Goal: Task Accomplishment & Management: Manage account settings

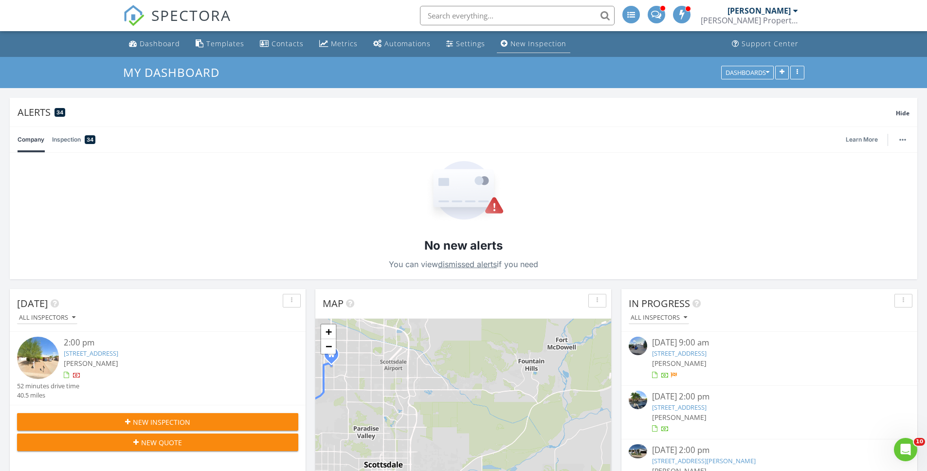
click at [516, 45] on div "New Inspection" at bounding box center [539, 43] width 56 height 9
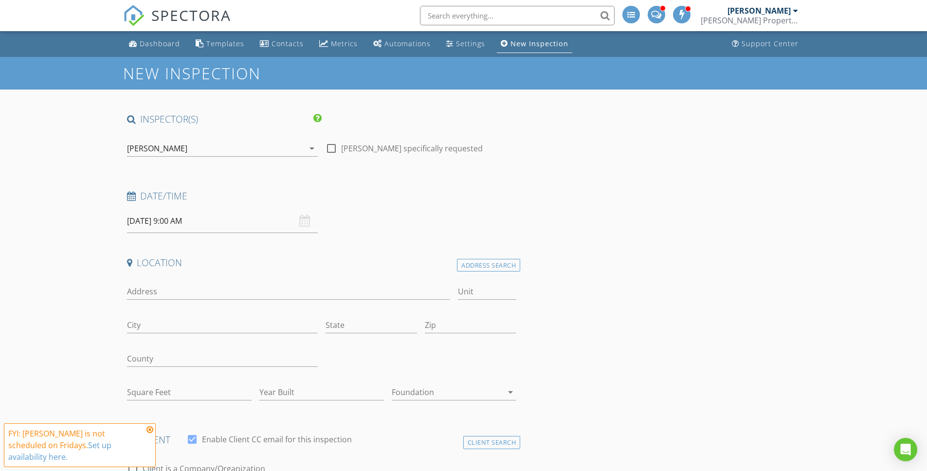
click at [239, 287] on input "Address" at bounding box center [289, 292] width 324 height 16
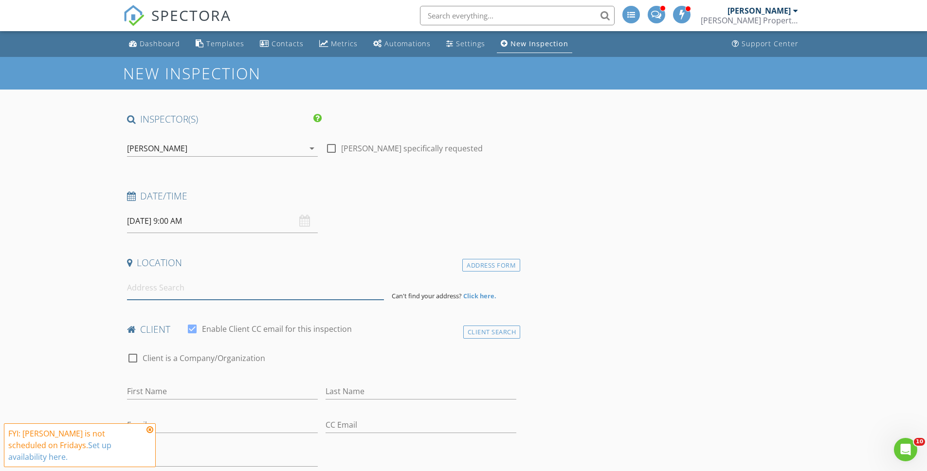
click at [229, 284] on input at bounding box center [255, 288] width 257 height 24
paste input "41763 W Mano Pl, Maricopa, AZ 85138"
type input "41763 W Mano Pl, Maricopa, AZ 85138, USA"
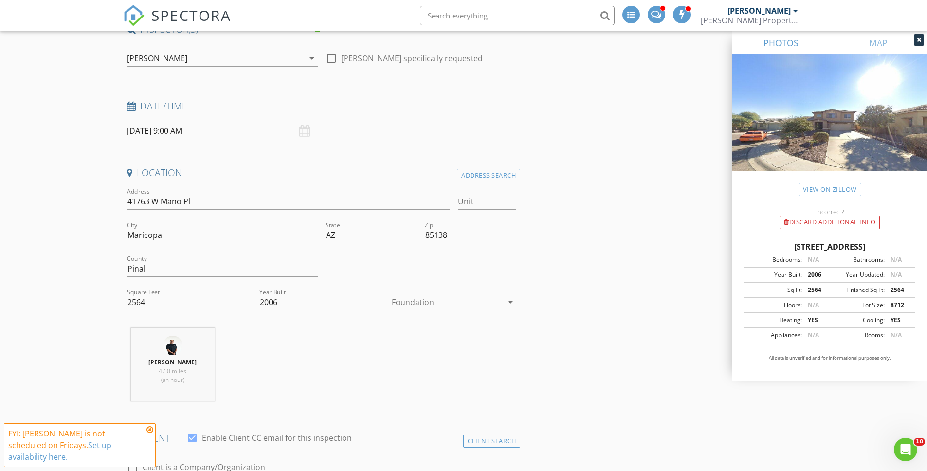
scroll to position [93, 0]
click at [148, 430] on icon at bounding box center [150, 430] width 7 height 8
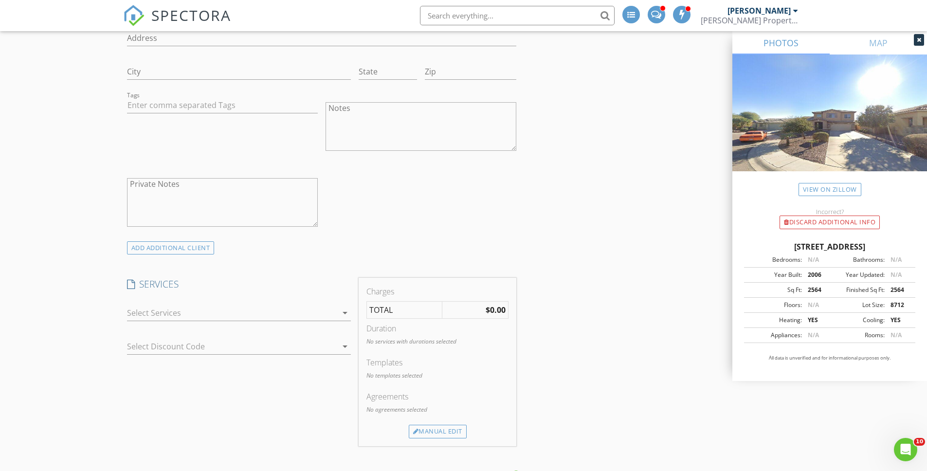
scroll to position [680, 0]
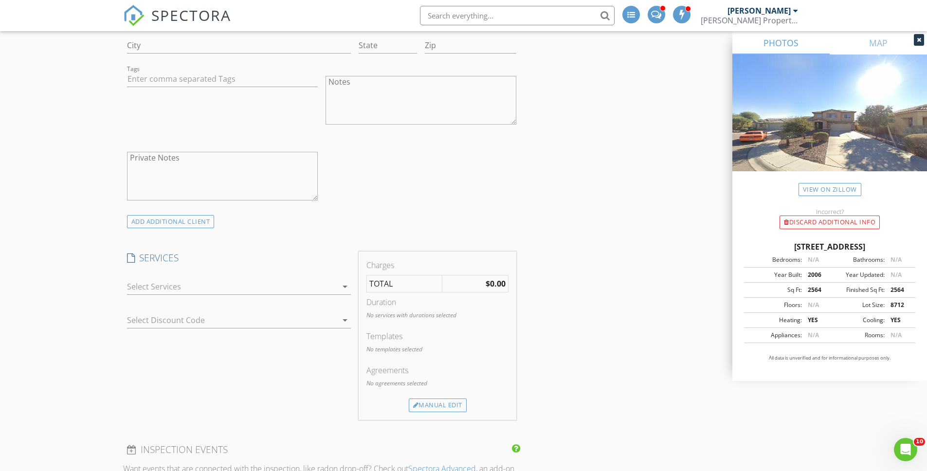
click at [144, 277] on div "check_box_outline_blank Residential Inspection Base check_box_outline_blank 11-…" at bounding box center [239, 289] width 224 height 32
click at [148, 280] on div at bounding box center [232, 287] width 210 height 16
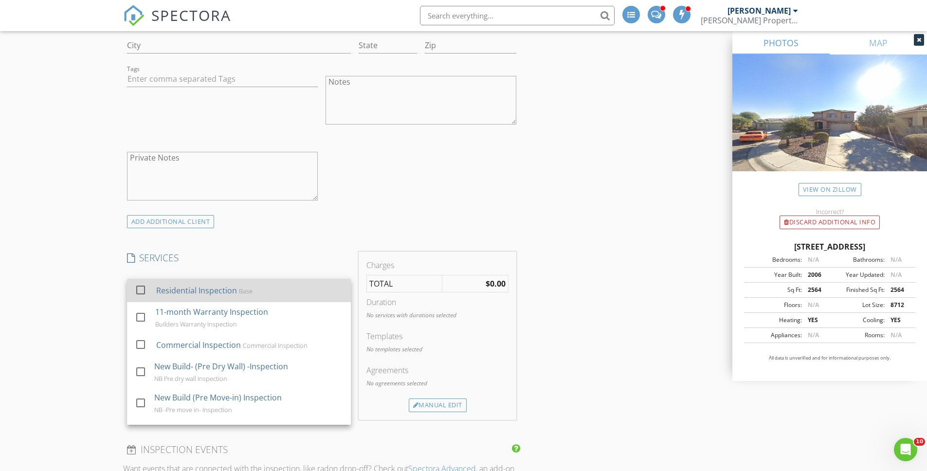
click at [159, 292] on div "Residential Inspection" at bounding box center [196, 291] width 81 height 12
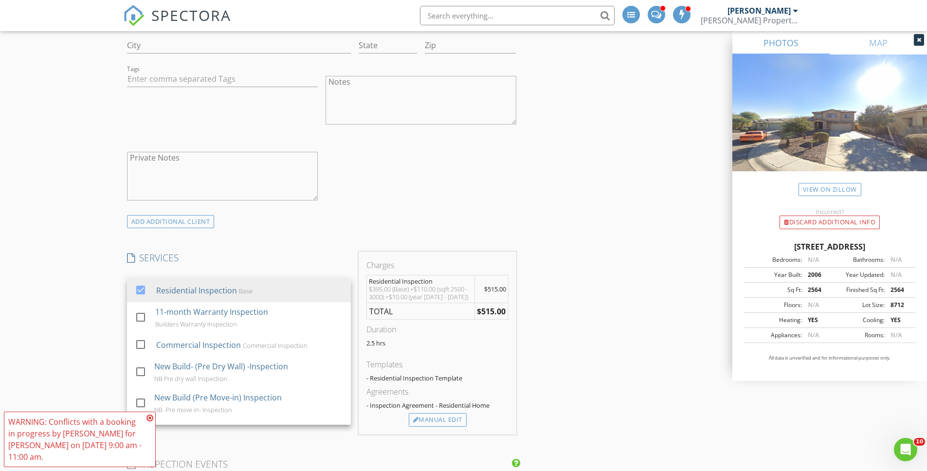
click at [552, 242] on div "INSPECTOR(S) check_box Bradley Patterson PRIMARY check_box_outline_blank Jeremy…" at bounding box center [464, 459] width 682 height 2053
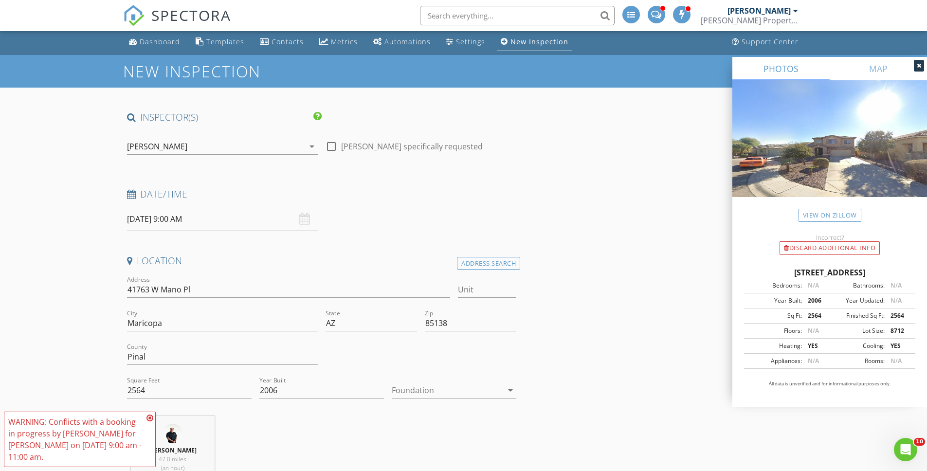
scroll to position [0, 0]
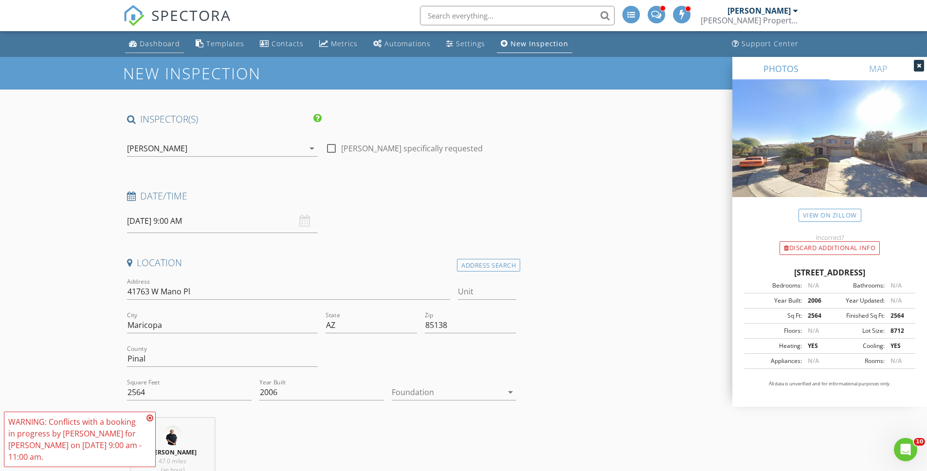
click at [146, 41] on div "Dashboard" at bounding box center [160, 43] width 40 height 9
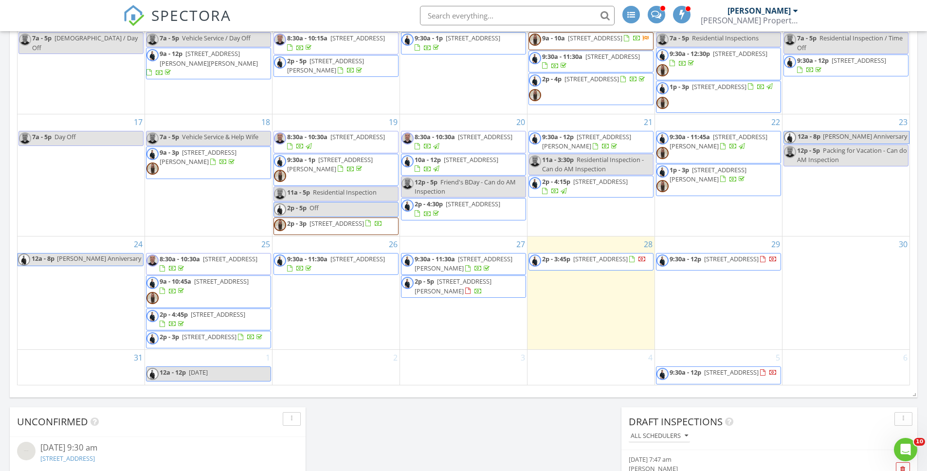
scroll to position [237, 0]
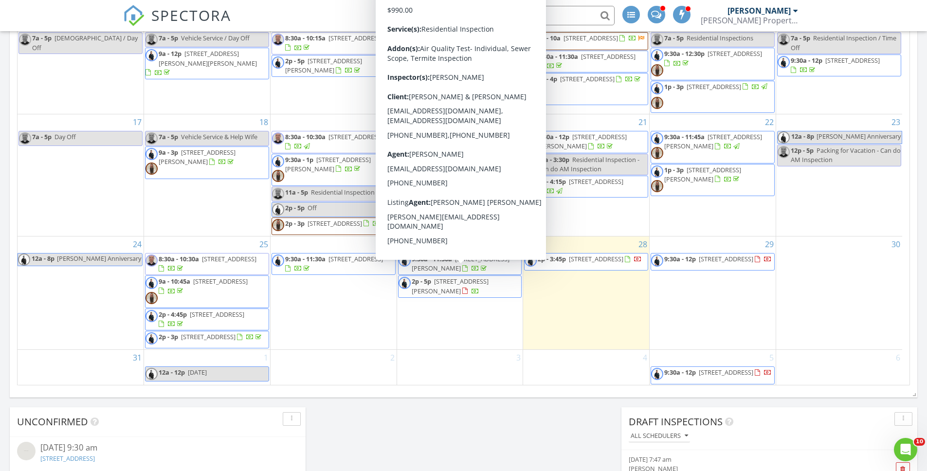
click at [700, 304] on div "29 9:30a - 12p 18091 W Camino de Oro, Surprise 85387" at bounding box center [713, 293] width 126 height 113
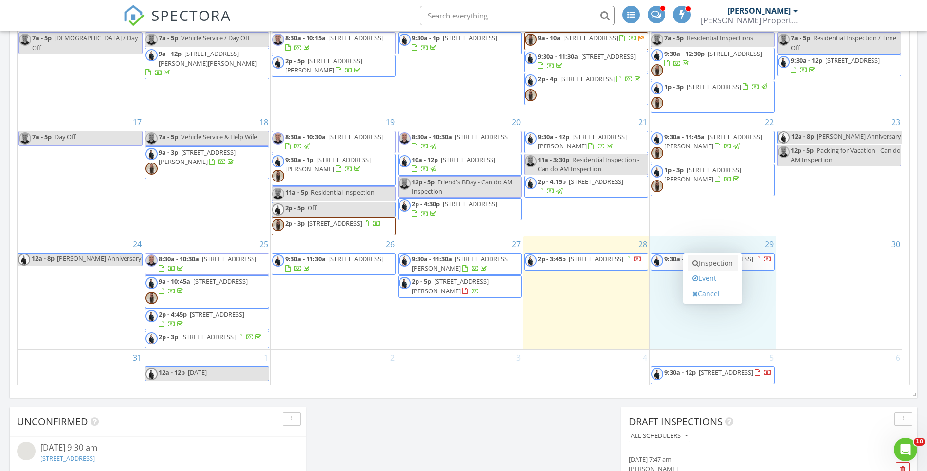
click at [705, 264] on link "Inspection" at bounding box center [713, 264] width 50 height 16
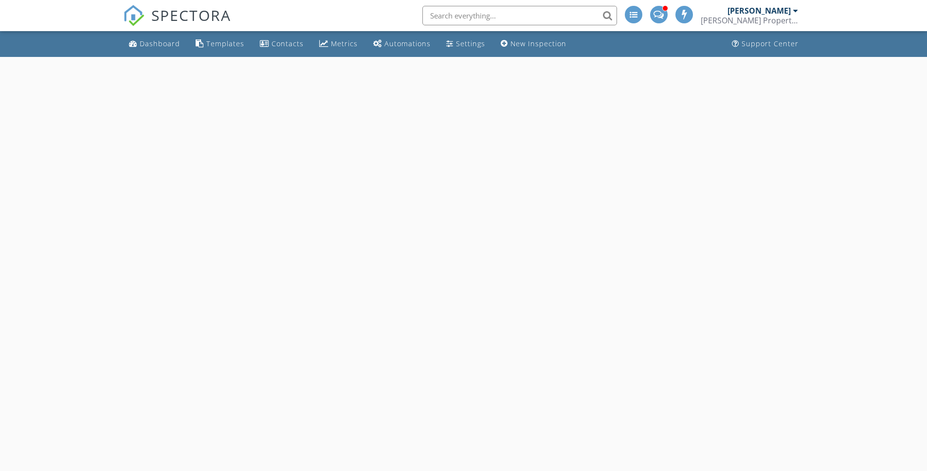
select select "7"
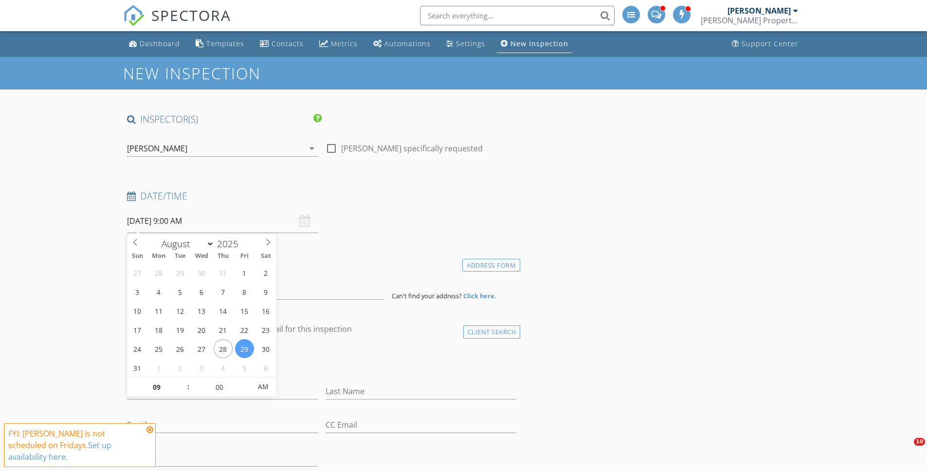
click at [195, 226] on input "[DATE] 9:00 AM" at bounding box center [222, 221] width 191 height 24
click at [225, 389] on input "00" at bounding box center [220, 387] width 60 height 19
type input "30"
type input "[DATE] 9:30 AM"
click at [341, 369] on div "check_box_outline_blank Client is a Company/Organization" at bounding box center [322, 363] width 390 height 25
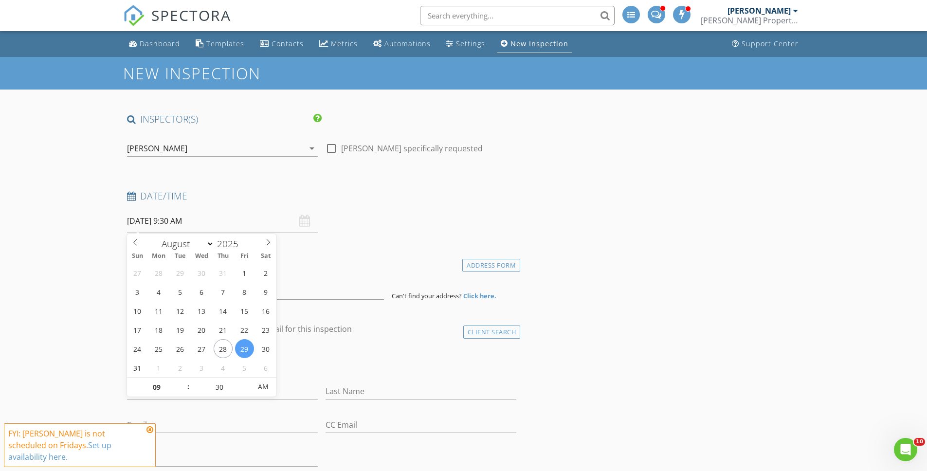
click at [168, 227] on input "[DATE] 9:30 AM" at bounding box center [222, 221] width 191 height 24
click at [154, 386] on input "09" at bounding box center [157, 387] width 60 height 19
type input "02"
type input "08/29/2025 2:30 AM"
click at [222, 387] on input "30" at bounding box center [220, 387] width 60 height 19
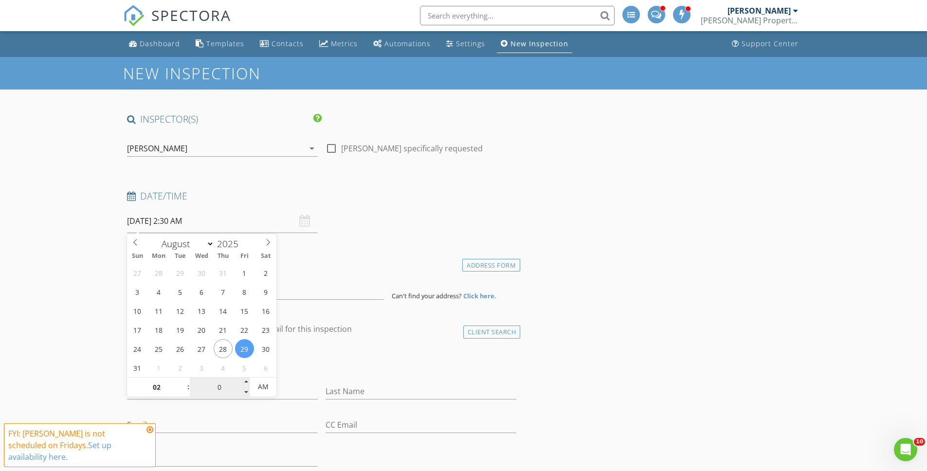
type input "00"
type input "08/29/2025 2:00 PM"
click at [260, 386] on span "AM" at bounding box center [263, 386] width 27 height 19
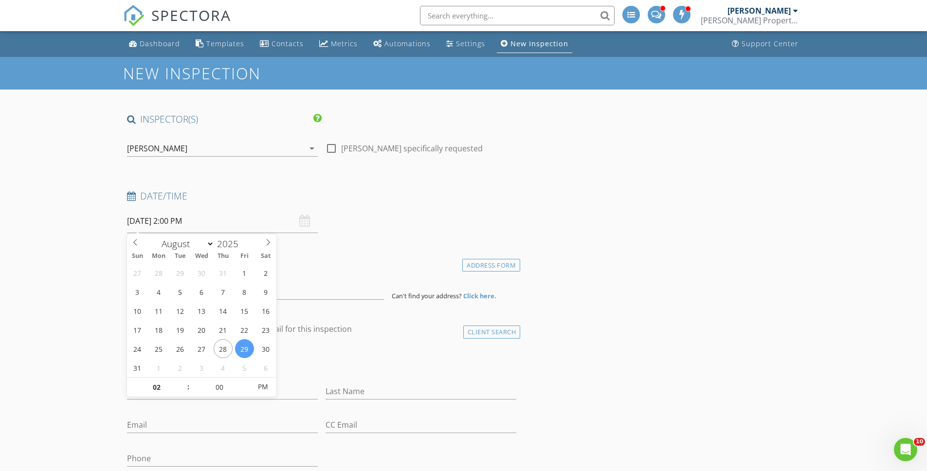
click at [317, 361] on div "check_box_outline_blank Client is a Company/Organization" at bounding box center [322, 363] width 390 height 25
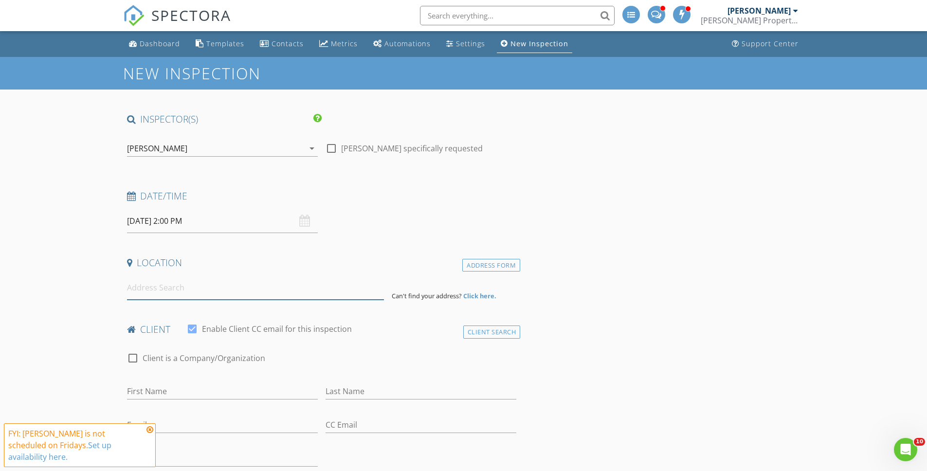
click at [227, 284] on input at bounding box center [255, 288] width 257 height 24
paste input "41763 W Mano Pl, Maricopa, AZ 85138"
type input "41763 W Mano Pl, Maricopa, AZ 85138, USA"
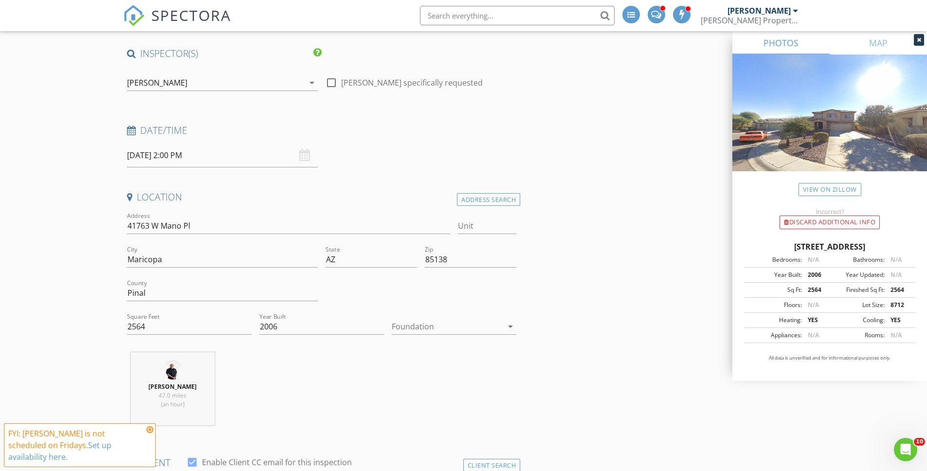
scroll to position [69, 0]
click at [434, 323] on div at bounding box center [447, 324] width 111 height 16
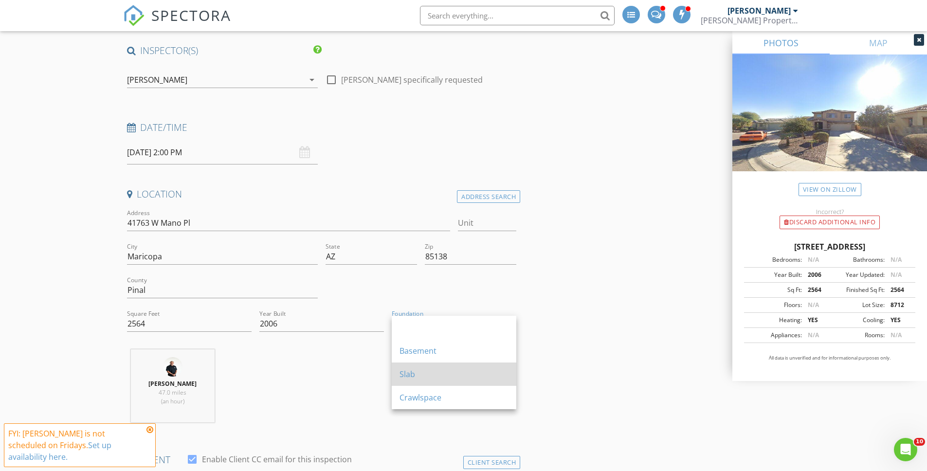
click at [423, 381] on div "Slab" at bounding box center [454, 374] width 109 height 23
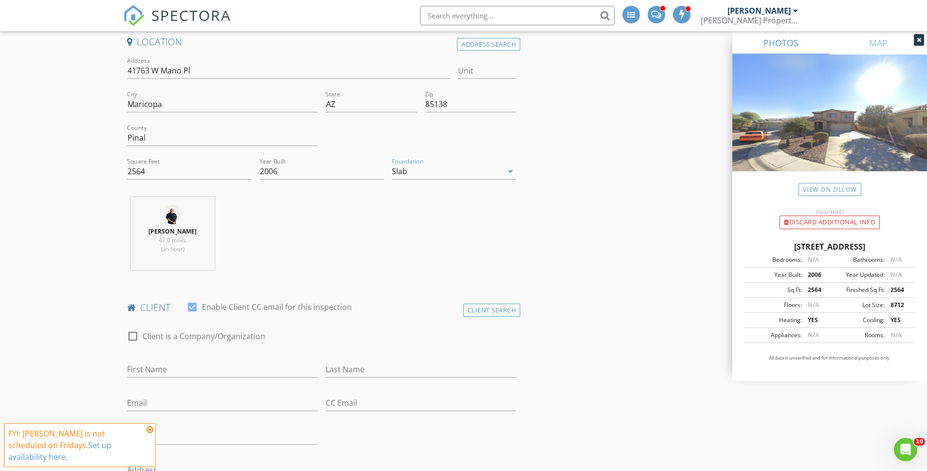
scroll to position [256, 0]
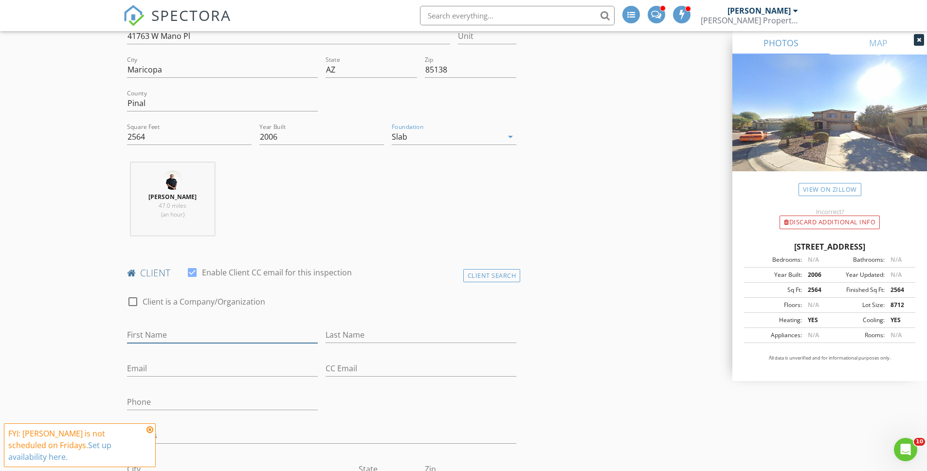
click at [221, 337] on input "First Name" at bounding box center [222, 335] width 191 height 16
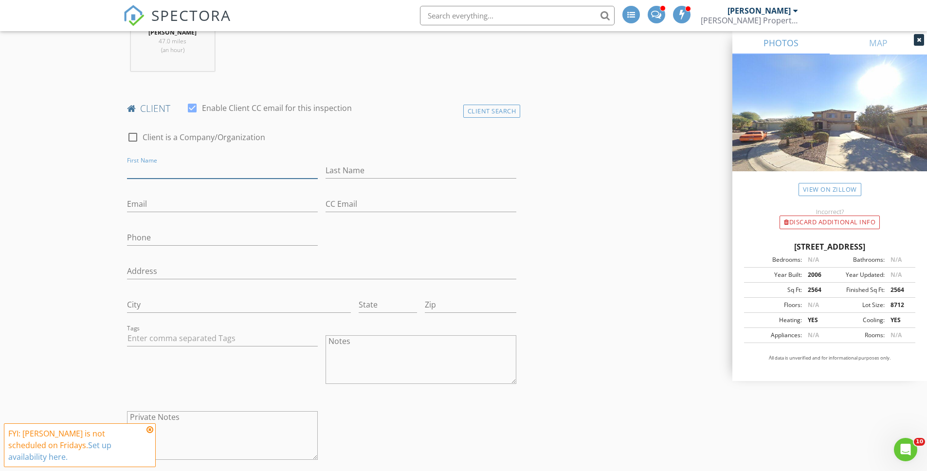
scroll to position [594, 0]
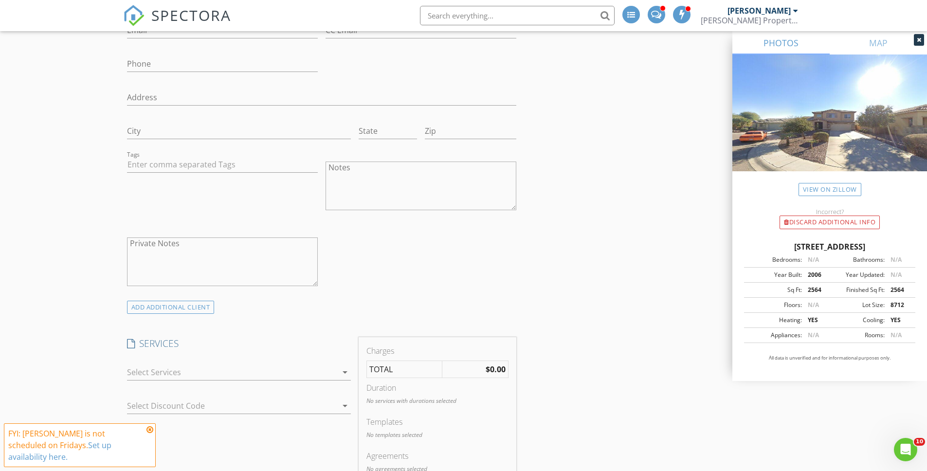
click at [253, 374] on div at bounding box center [232, 373] width 210 height 16
click at [253, 374] on div "Residential Inspection Base" at bounding box center [249, 376] width 187 height 19
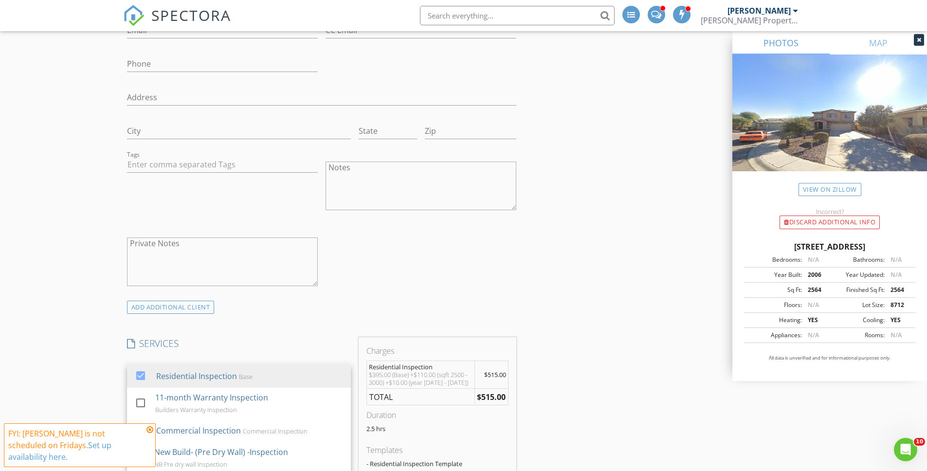
click at [270, 340] on h4 "SERVICES" at bounding box center [239, 343] width 224 height 13
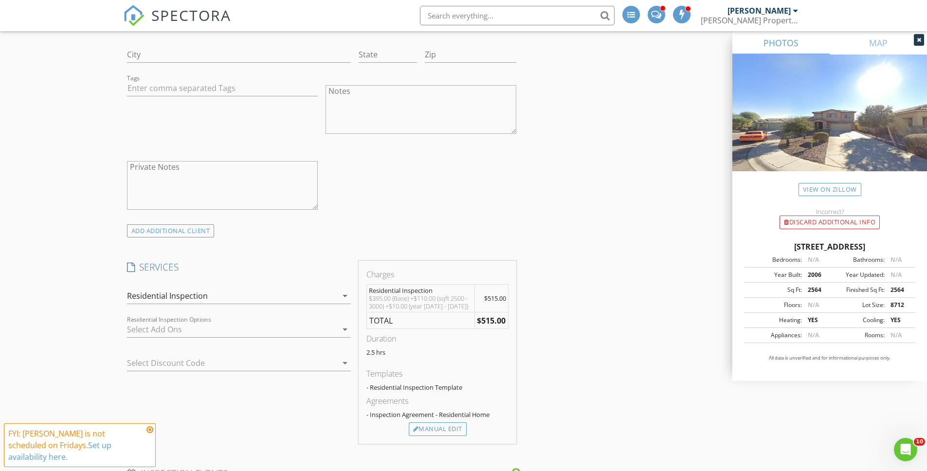
scroll to position [686, 0]
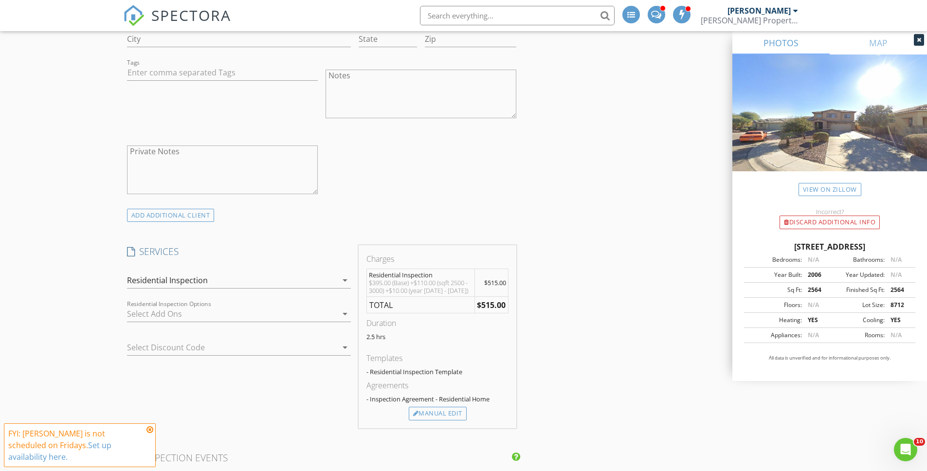
click at [281, 344] on div at bounding box center [225, 348] width 197 height 16
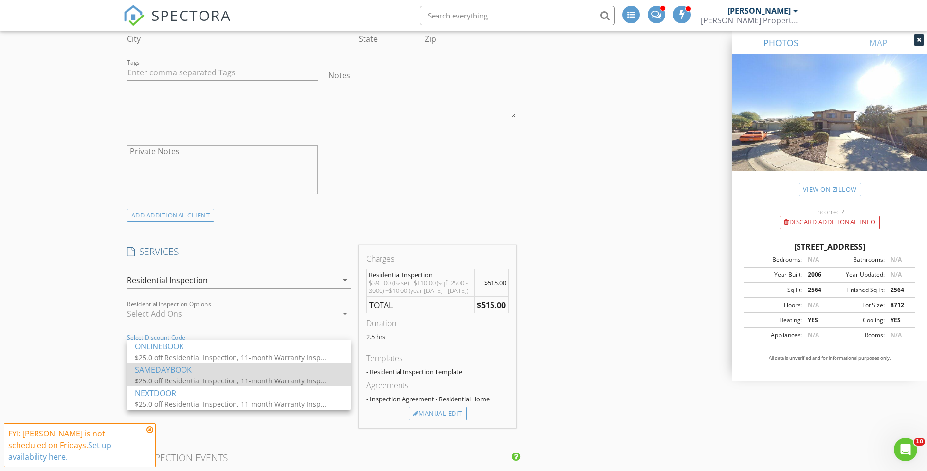
click at [281, 368] on div "SAMEDAYBOOK" at bounding box center [239, 370] width 208 height 12
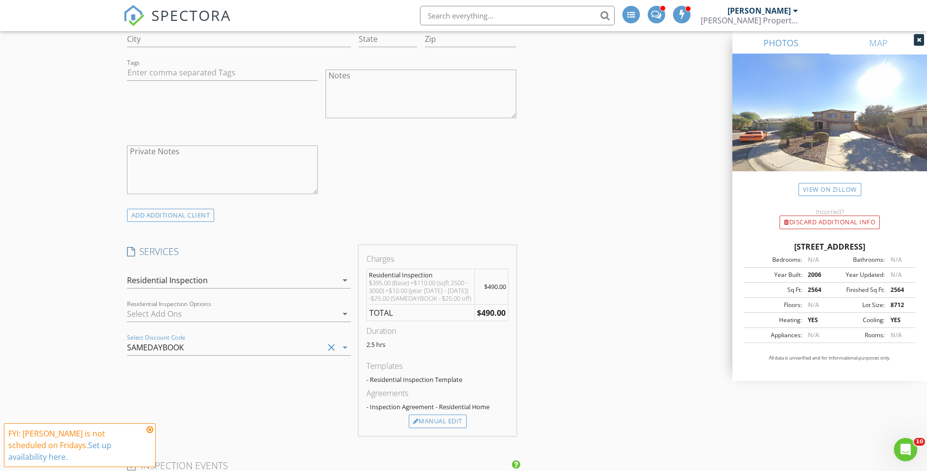
click at [621, 347] on div "INSPECTOR(S) check_box Bradley Patterson PRIMARY check_box_outline_blank Jeremy…" at bounding box center [464, 457] width 682 height 2061
click at [148, 427] on icon at bounding box center [150, 430] width 7 height 8
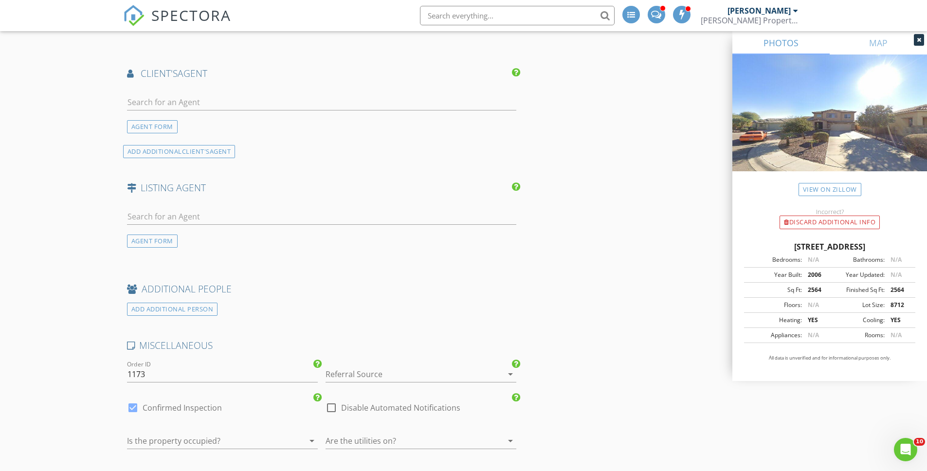
scroll to position [1405, 0]
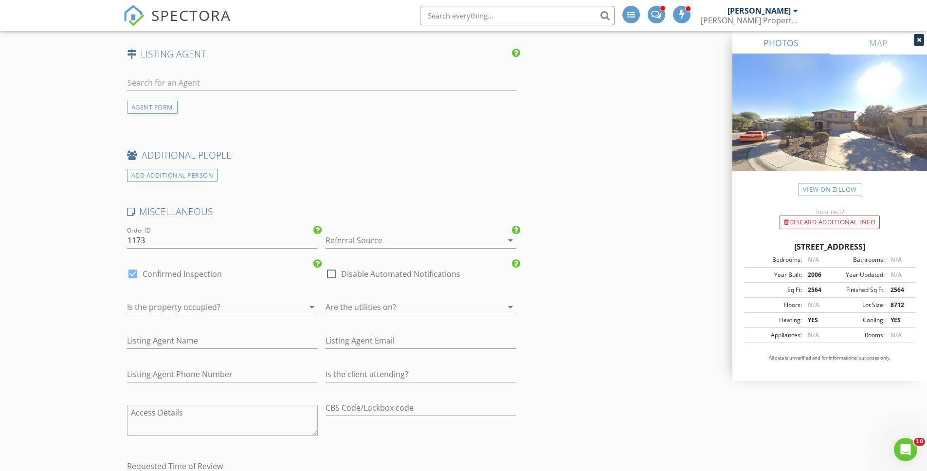
click at [341, 279] on label "Disable Automated Notifications" at bounding box center [400, 274] width 119 height 10
checkbox input "true"
click at [206, 280] on div "check_box Confirmed Inspection" at bounding box center [174, 274] width 95 height 12
drag, startPoint x: 210, startPoint y: 282, endPoint x: 281, endPoint y: 260, distance: 73.9
click at [211, 279] on label "Confirmed Inspection" at bounding box center [182, 274] width 79 height 10
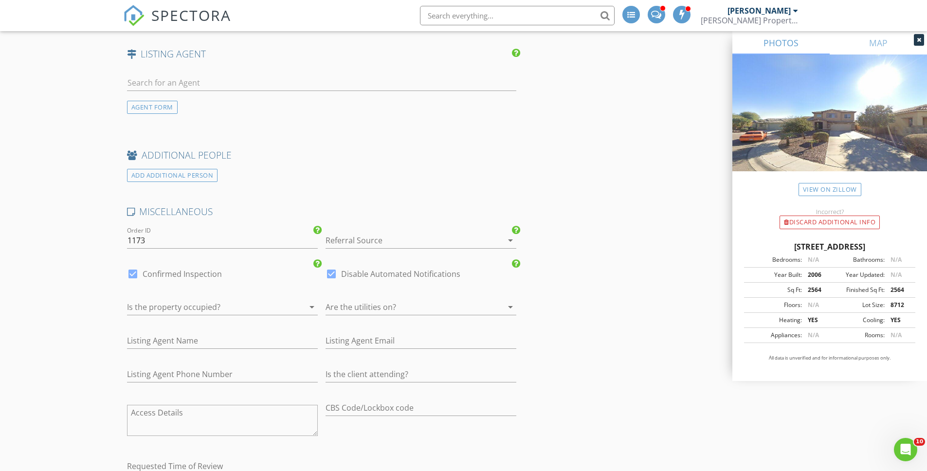
checkbox input "false"
click at [365, 257] on div "Referral Source arrow_drop_down" at bounding box center [421, 246] width 191 height 26
click at [368, 248] on div at bounding box center [408, 241] width 164 height 16
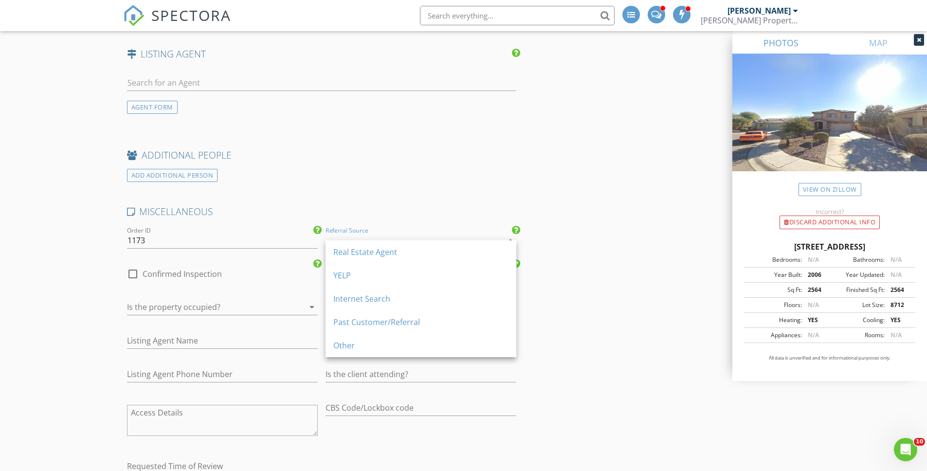
click at [365, 277] on div "YELP" at bounding box center [420, 276] width 175 height 12
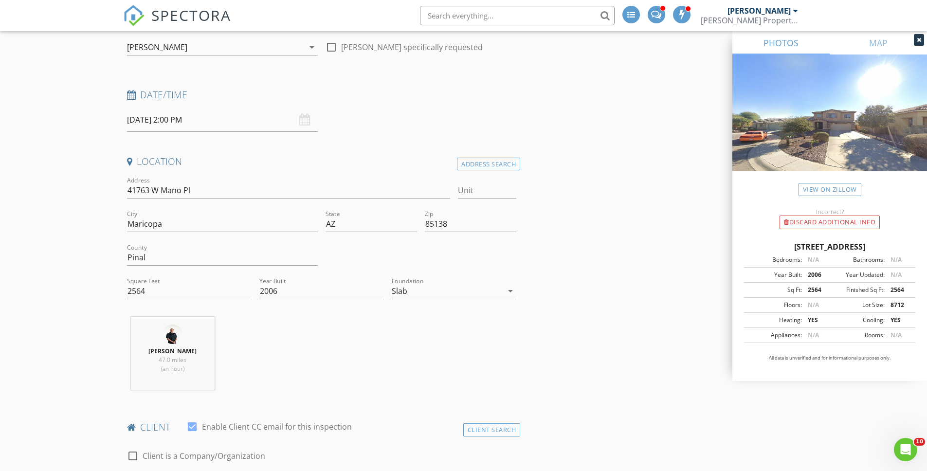
scroll to position [0, 0]
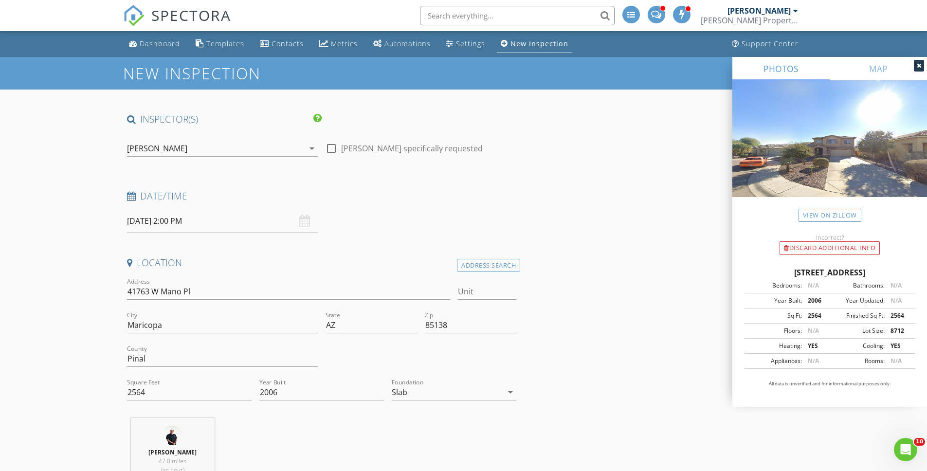
click at [252, 152] on div "[PERSON_NAME]" at bounding box center [215, 149] width 177 height 16
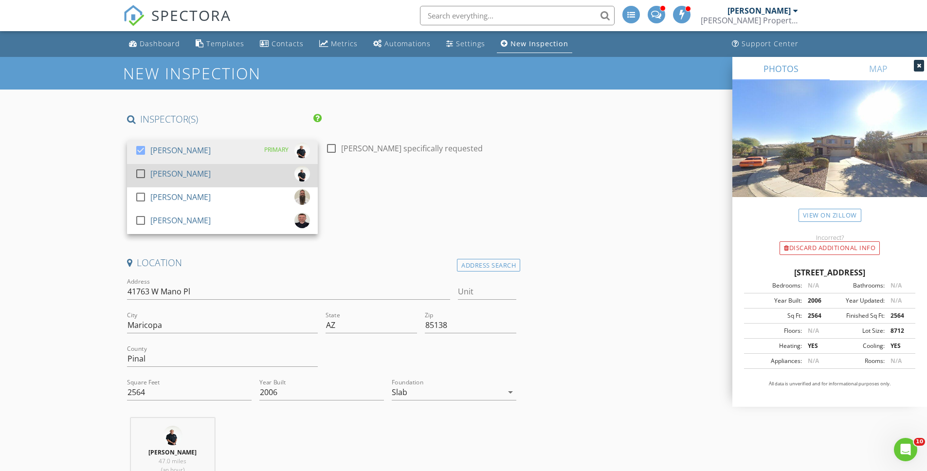
click at [243, 172] on div "check_box_outline_blank Jeremy Glynn" at bounding box center [222, 175] width 175 height 19
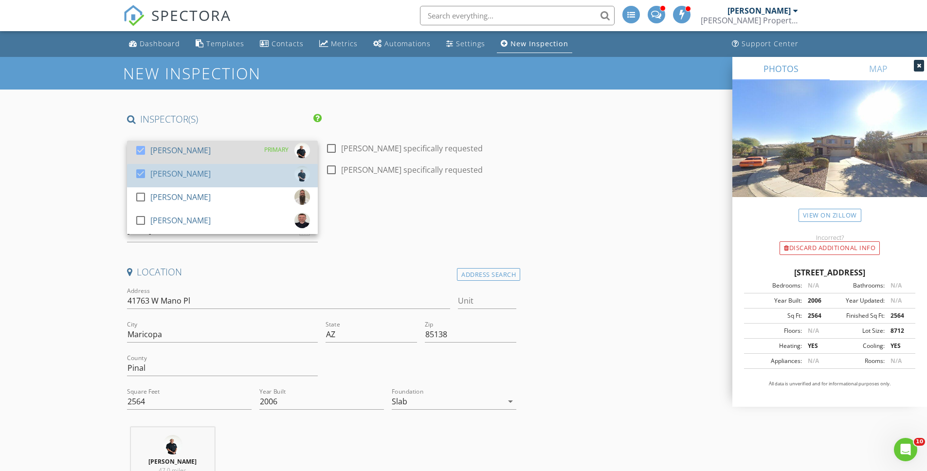
click at [243, 148] on div "check_box Bradley Patterson PRIMARY" at bounding box center [222, 152] width 175 height 19
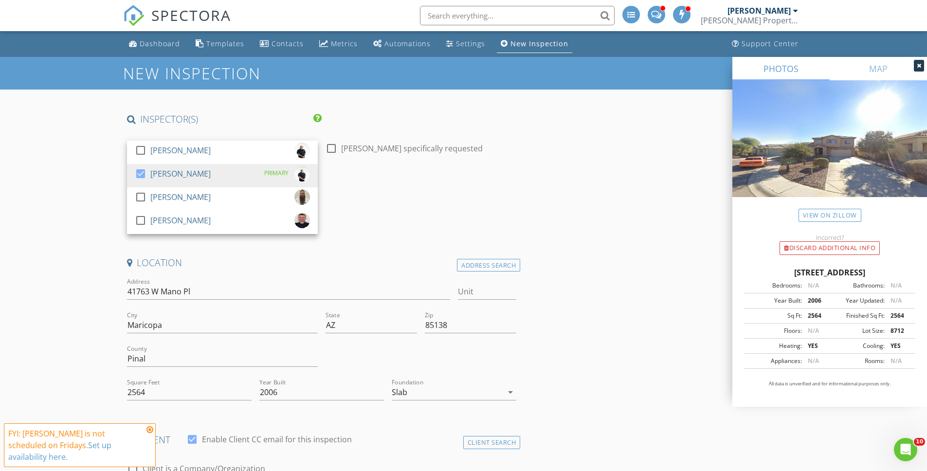
click at [379, 213] on div "Date/Time 08/29/2025 2:00 PM" at bounding box center [322, 211] width 398 height 43
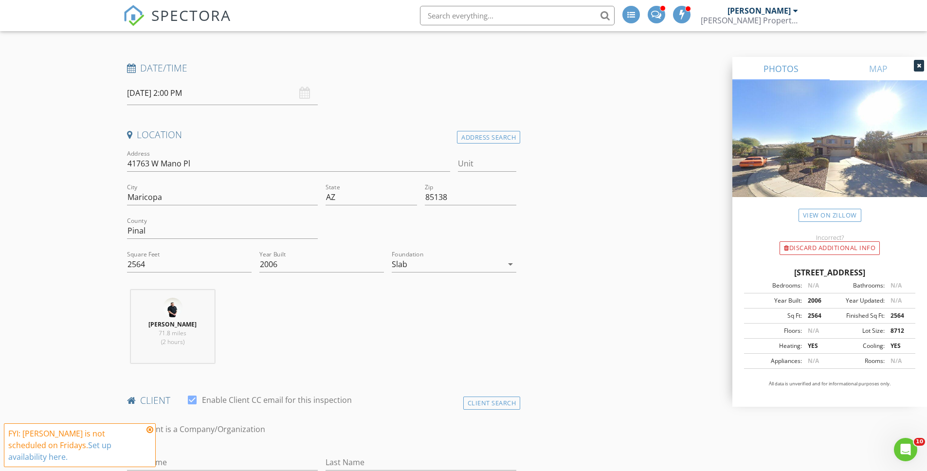
scroll to position [342, 0]
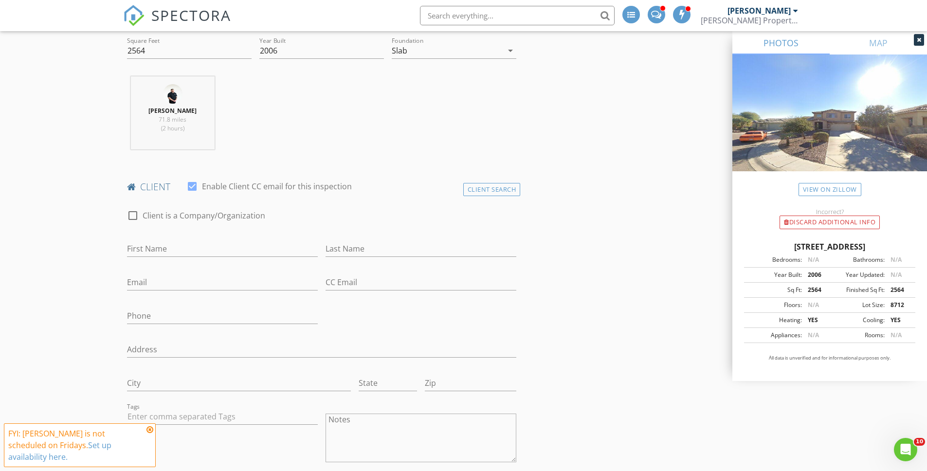
click at [151, 432] on icon at bounding box center [150, 430] width 7 height 8
click at [151, 432] on span "FYI: Bradley Patterson is not scheduled on Fridays. Set up availability here." at bounding box center [80, 446] width 152 height 44
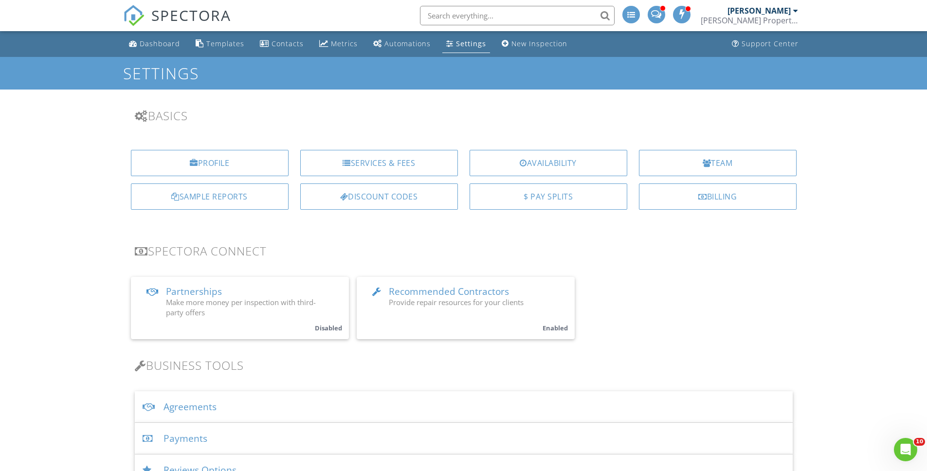
click at [531, 203] on div "$ Pay Splits" at bounding box center [549, 197] width 158 height 26
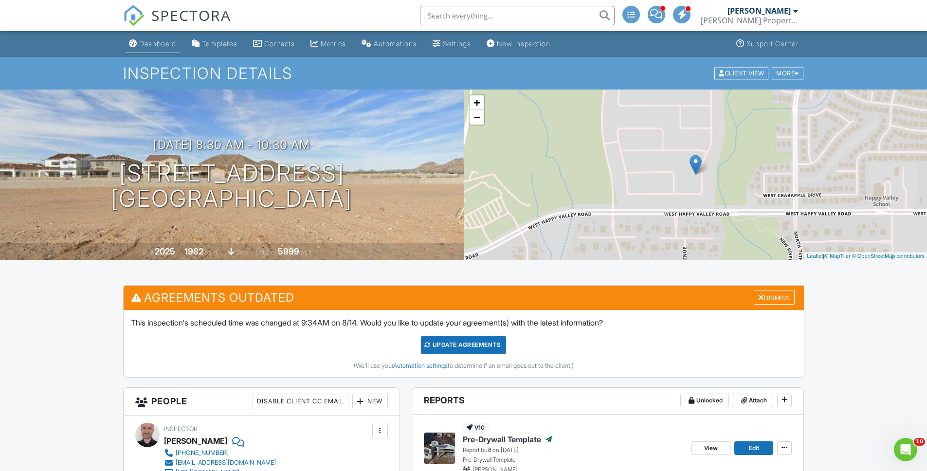
click at [167, 44] on div "Dashboard" at bounding box center [157, 43] width 37 height 8
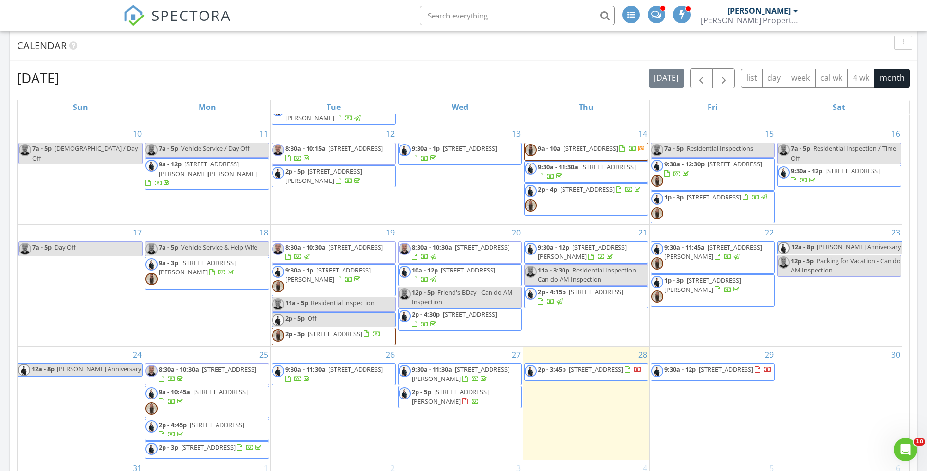
scroll to position [562, 0]
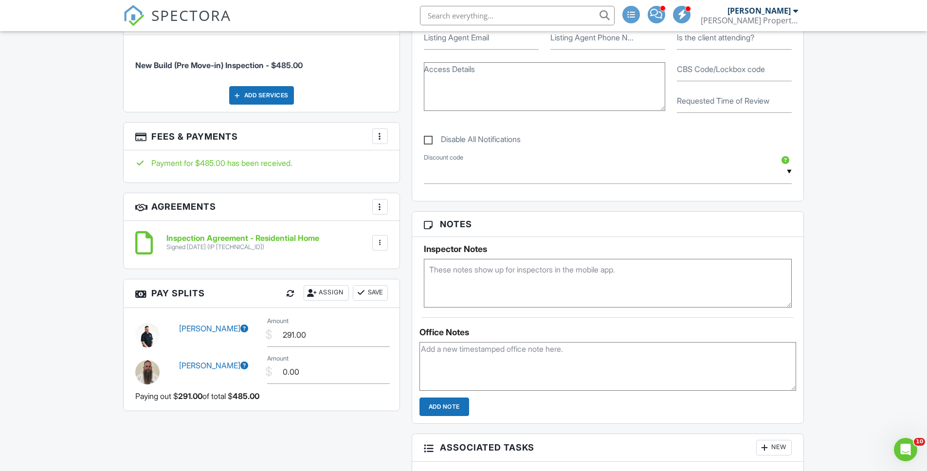
scroll to position [900, 0]
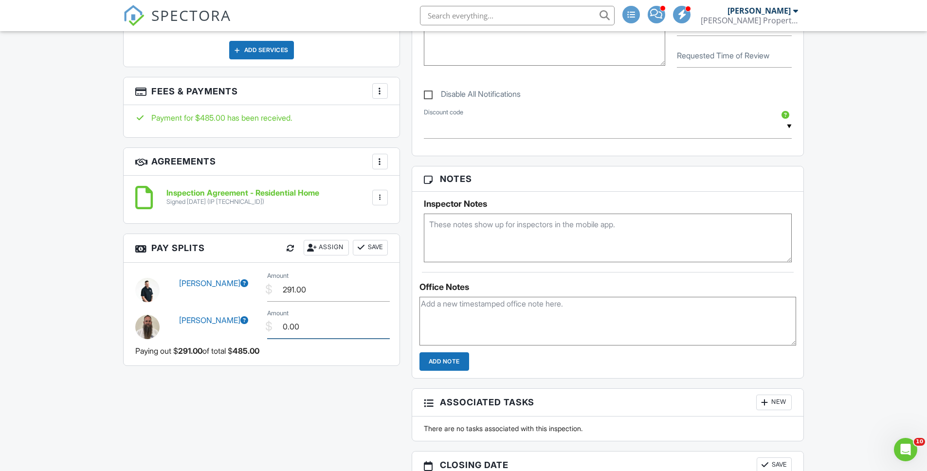
click at [305, 330] on input "0.00" at bounding box center [328, 327] width 123 height 24
type input "60.00"
click at [295, 288] on input "291.00" at bounding box center [328, 290] width 123 height 24
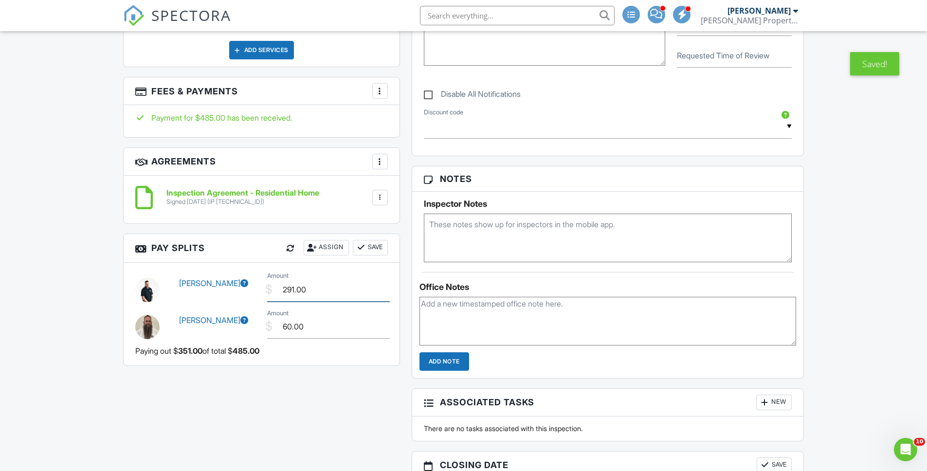
click at [295, 288] on input "291.00" at bounding box center [328, 290] width 123 height 24
type input "231.00"
click at [379, 252] on button "Save" at bounding box center [370, 248] width 35 height 16
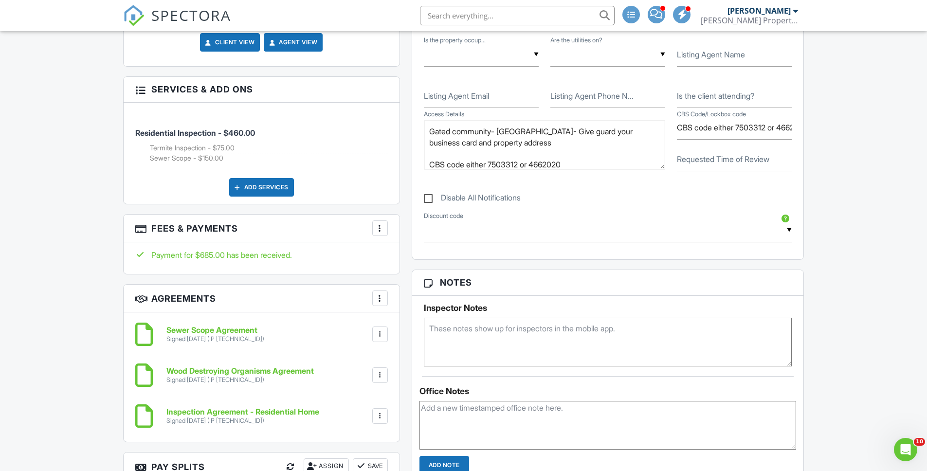
scroll to position [1163, 0]
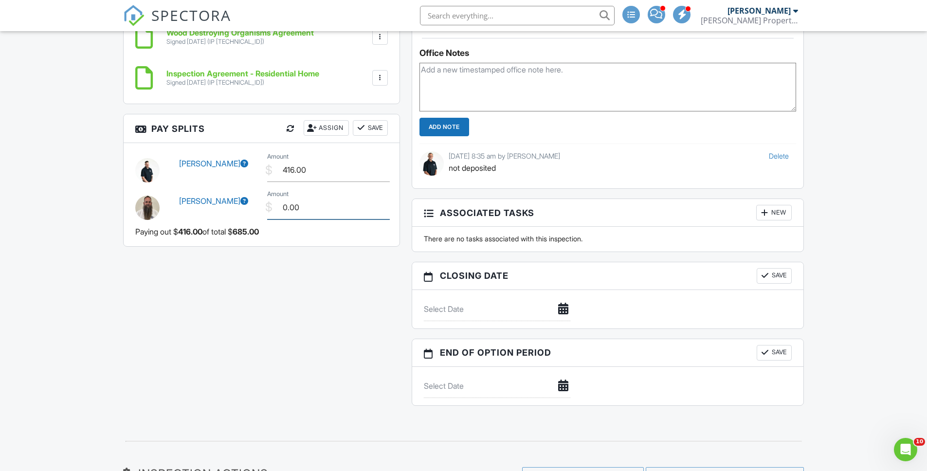
click at [292, 196] on input "0.00" at bounding box center [328, 208] width 123 height 24
type input "60.00"
click at [307, 159] on input "416.00" at bounding box center [328, 170] width 123 height 24
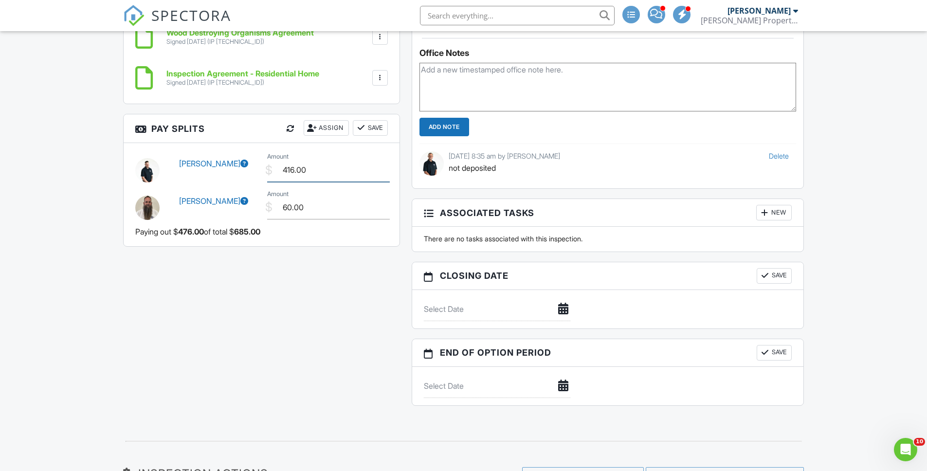
click at [307, 159] on input "416.00" at bounding box center [328, 170] width 123 height 24
type input "356.00"
click at [367, 120] on button "Save" at bounding box center [370, 128] width 35 height 16
click at [370, 120] on button "Save" at bounding box center [370, 128] width 35 height 16
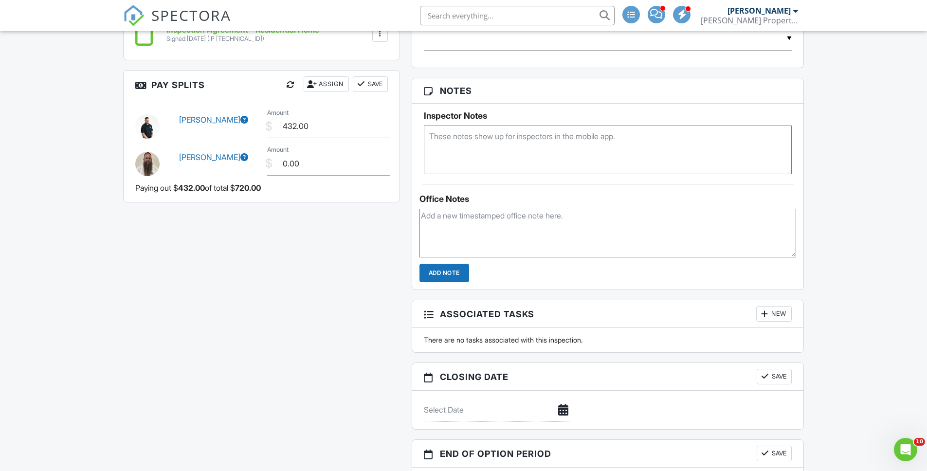
scroll to position [681, 0]
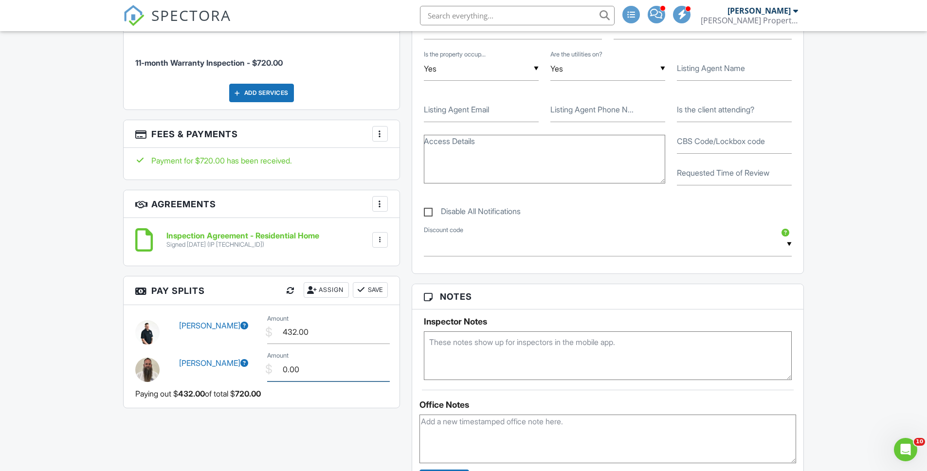
click at [314, 368] on input "0.00" at bounding box center [328, 370] width 123 height 24
type input "60.00"
click at [307, 332] on input "432.00" at bounding box center [328, 332] width 123 height 24
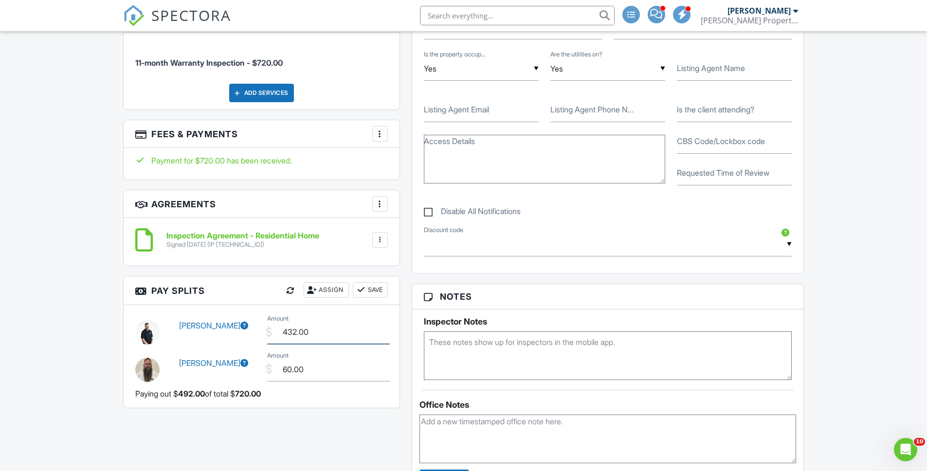
click at [307, 332] on input "432.00" at bounding box center [328, 332] width 123 height 24
click at [307, 334] on input "432.00" at bounding box center [328, 332] width 123 height 24
type input "372.00"
click at [371, 294] on button "Save" at bounding box center [370, 290] width 35 height 16
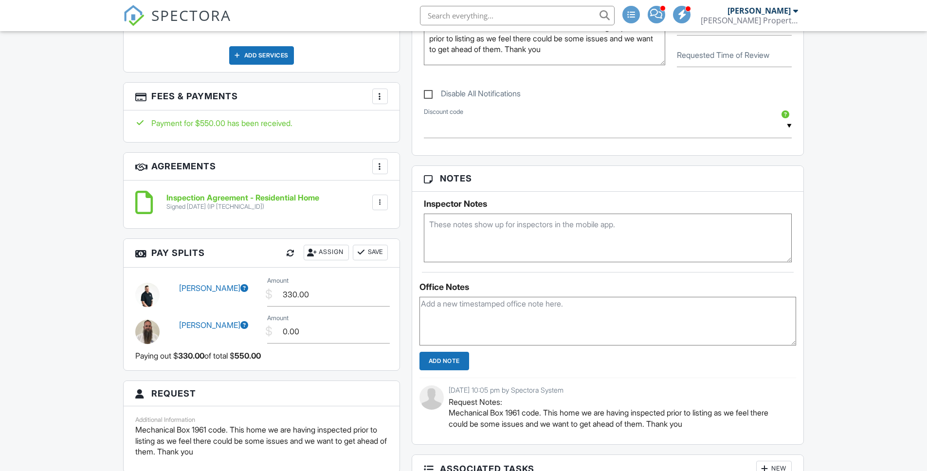
scroll to position [759, 0]
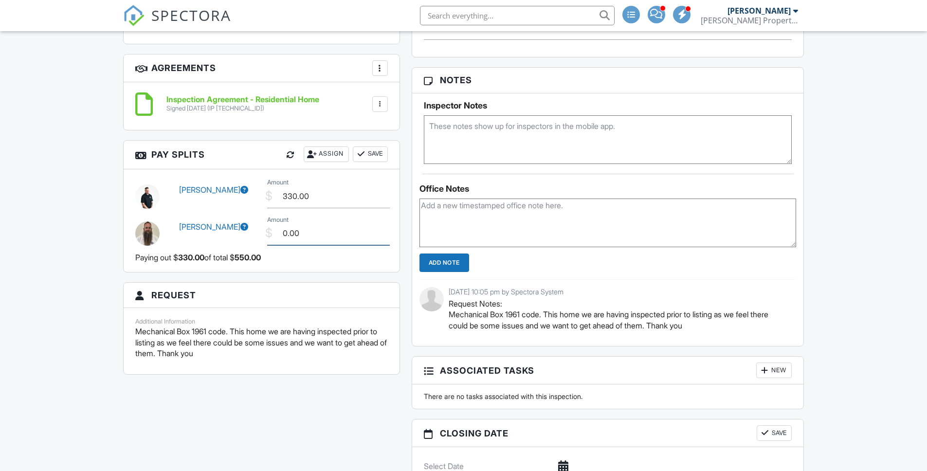
click at [307, 234] on input "0.00" at bounding box center [328, 234] width 123 height 24
type input "60.00"
click at [284, 196] on input "330.00" at bounding box center [328, 197] width 123 height 24
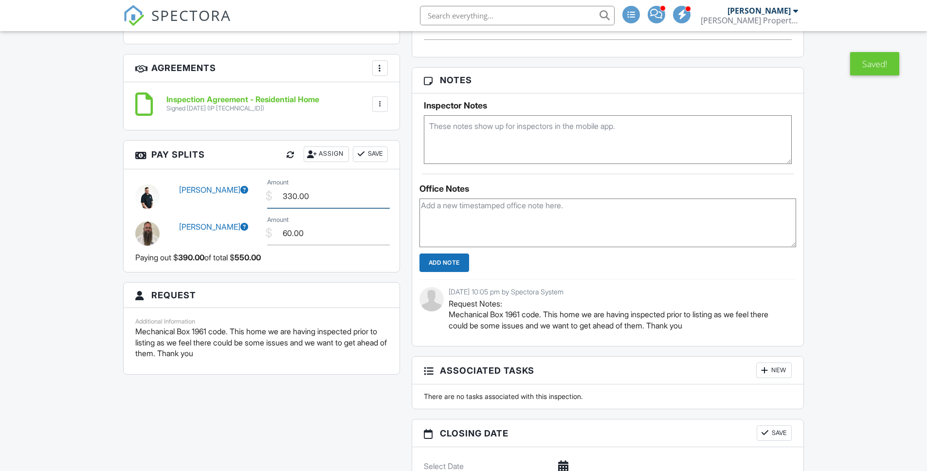
click at [284, 196] on input "330.00" at bounding box center [328, 197] width 123 height 24
type input "270.00"
click at [366, 157] on button "Save" at bounding box center [370, 155] width 35 height 16
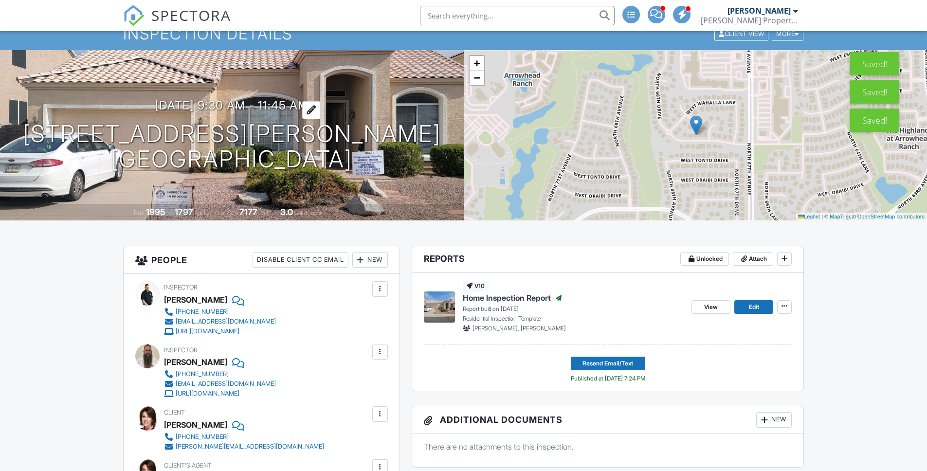
scroll to position [0, 0]
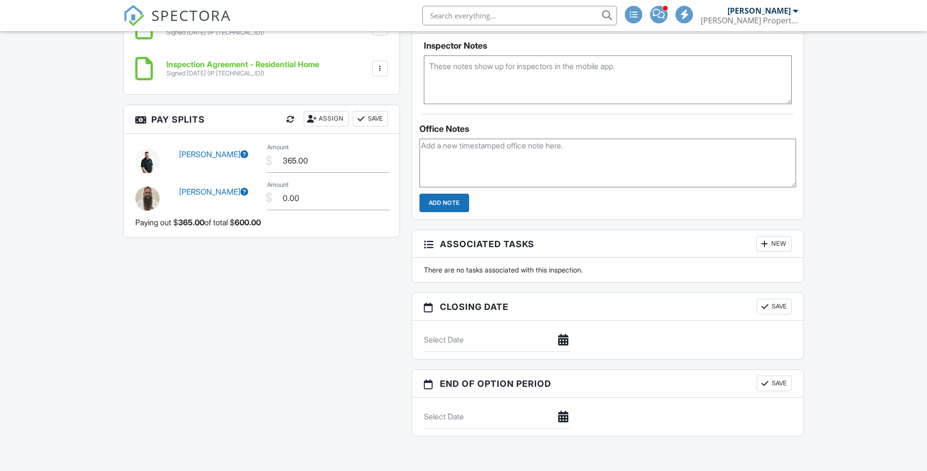
scroll to position [1000, 0]
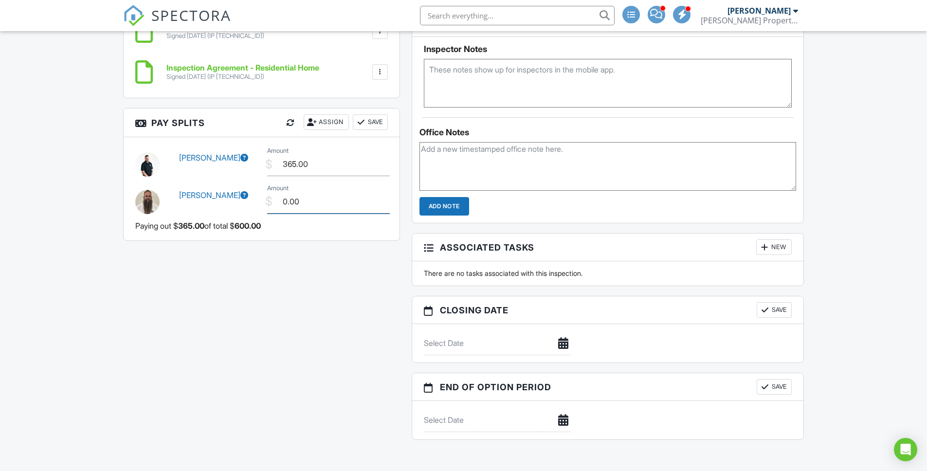
click at [319, 204] on input "0.00" at bounding box center [328, 202] width 123 height 24
type input "60.00"
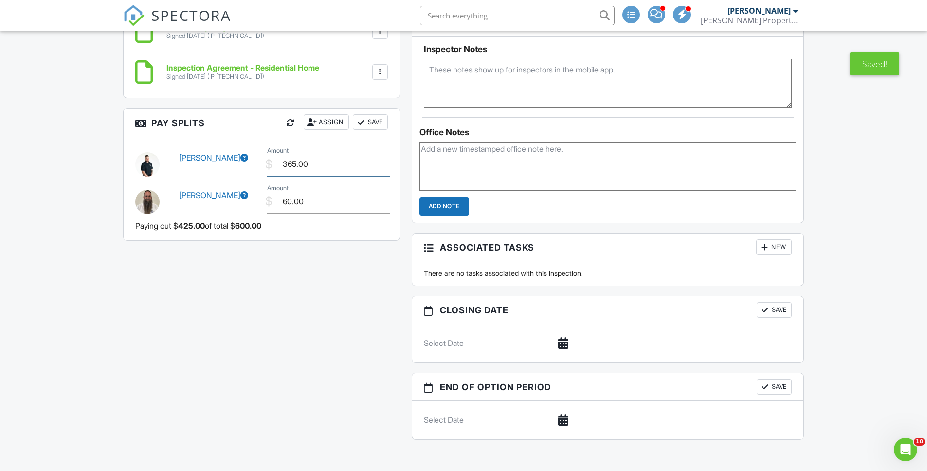
click at [293, 162] on input "365.00" at bounding box center [328, 164] width 123 height 24
type input "305.00"
click at [363, 123] on div at bounding box center [361, 122] width 10 height 10
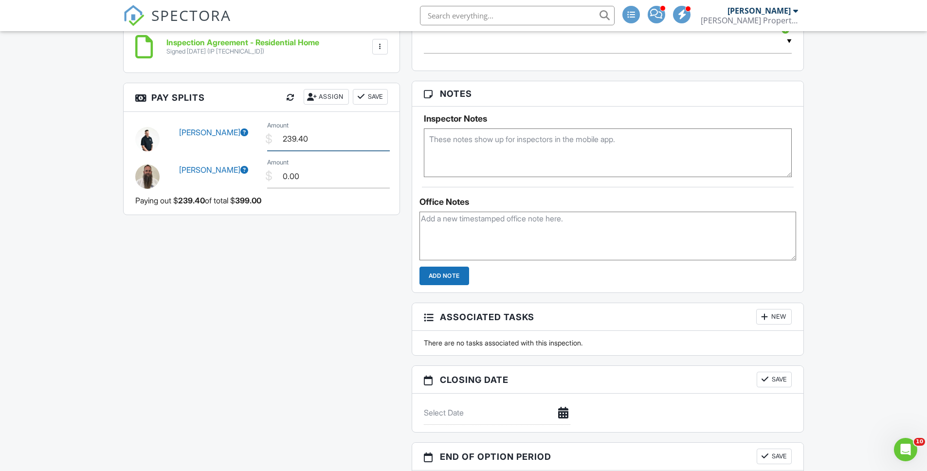
click at [321, 141] on input "239.40" at bounding box center [328, 139] width 123 height 24
type input "200.00"
click at [320, 176] on input "0.00" at bounding box center [328, 177] width 123 height 24
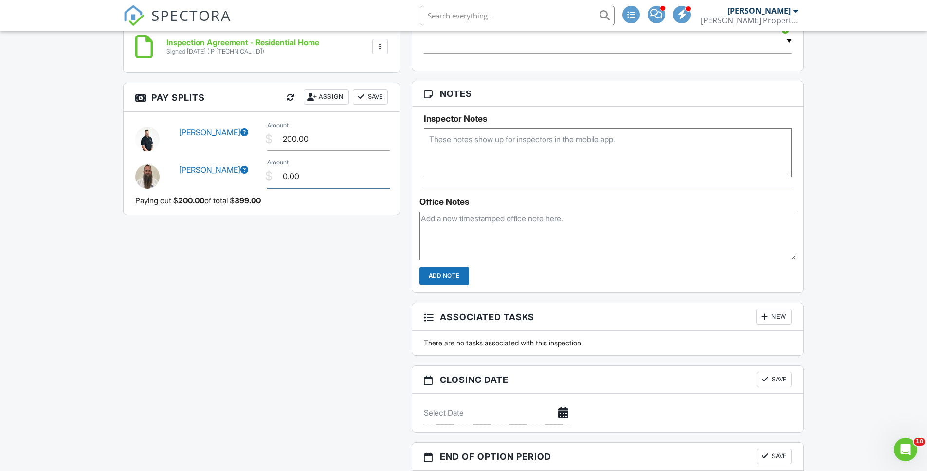
click at [320, 176] on input "0.00" at bounding box center [328, 177] width 123 height 24
type input "60.00"
click at [372, 98] on button "Save" at bounding box center [370, 97] width 35 height 16
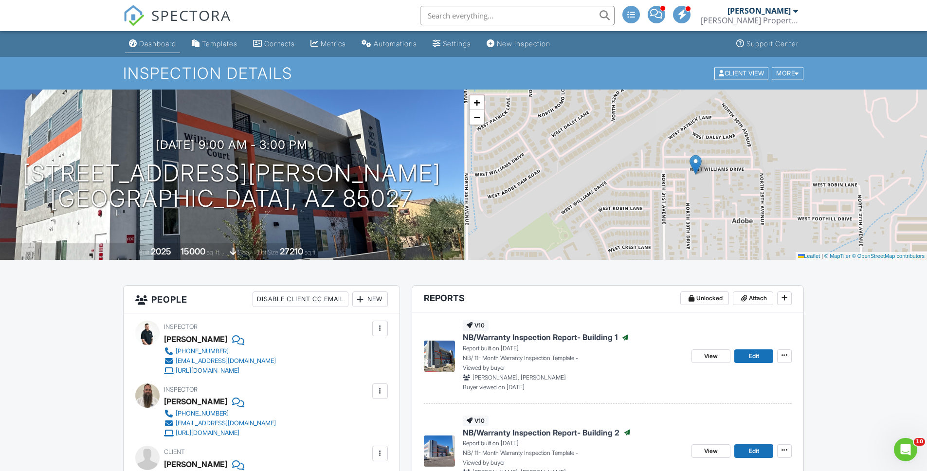
click at [142, 51] on link "Dashboard" at bounding box center [152, 44] width 55 height 18
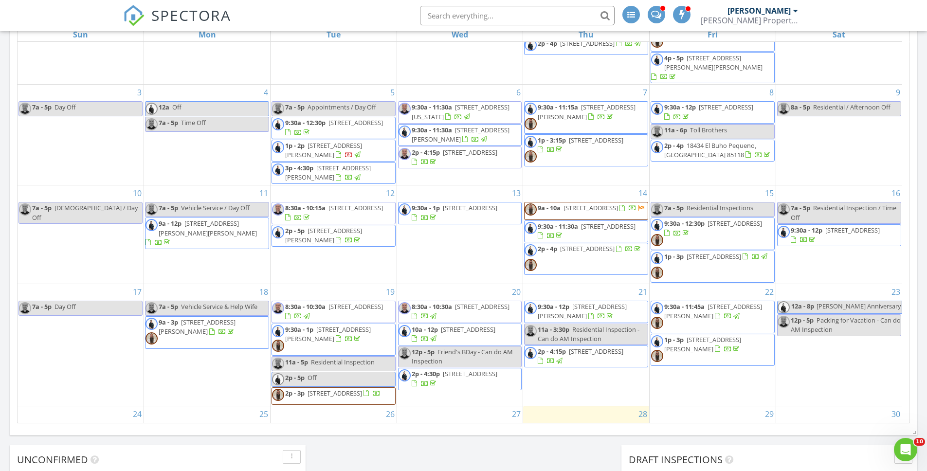
scroll to position [70, 0]
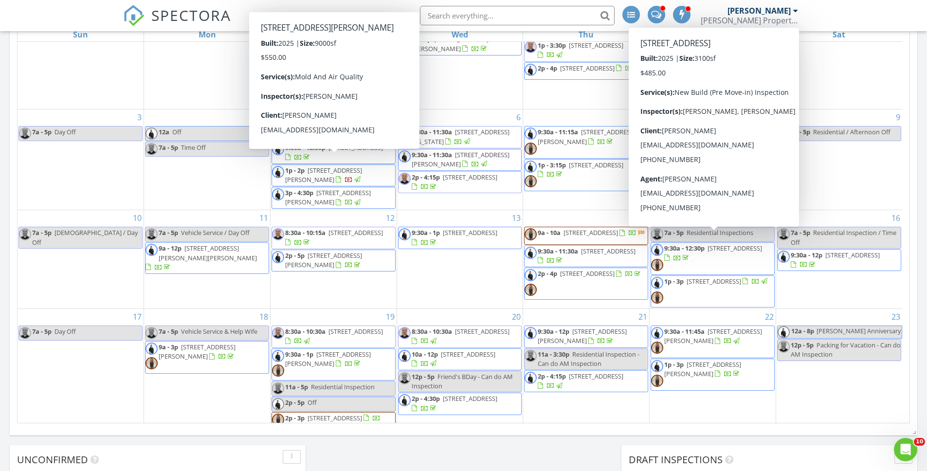
click at [348, 169] on span "1p - 2p 8040 E Carol Way , Scottsdale 85260" at bounding box center [333, 175] width 123 height 19
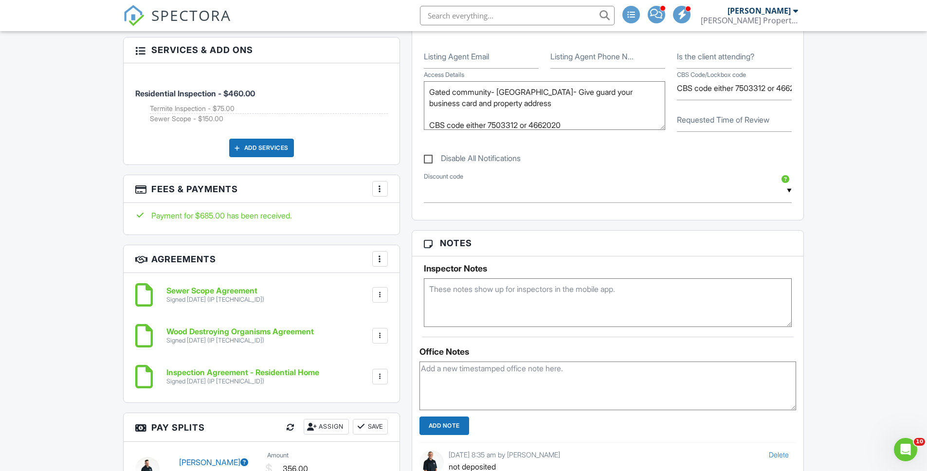
scroll to position [1035, 0]
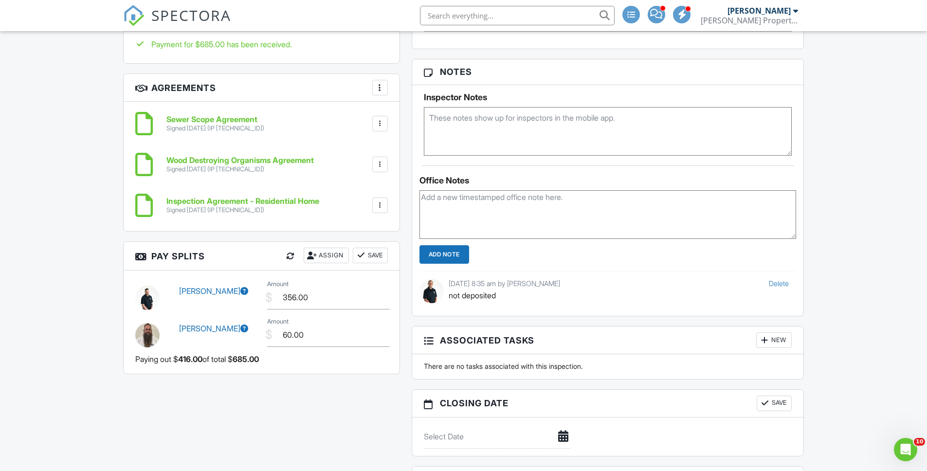
click at [463, 222] on textarea at bounding box center [608, 214] width 377 height 49
type textarea "depostied 8/19"
click at [459, 252] on input "Add Note" at bounding box center [445, 254] width 50 height 18
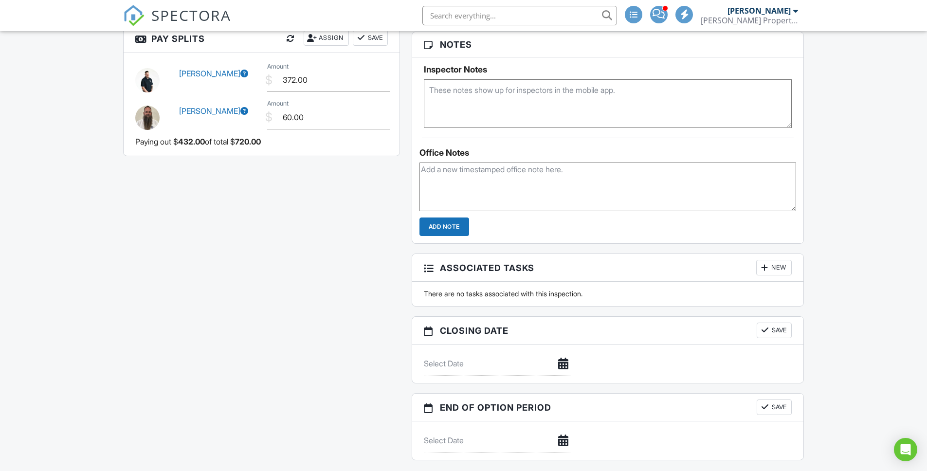
scroll to position [951, 0]
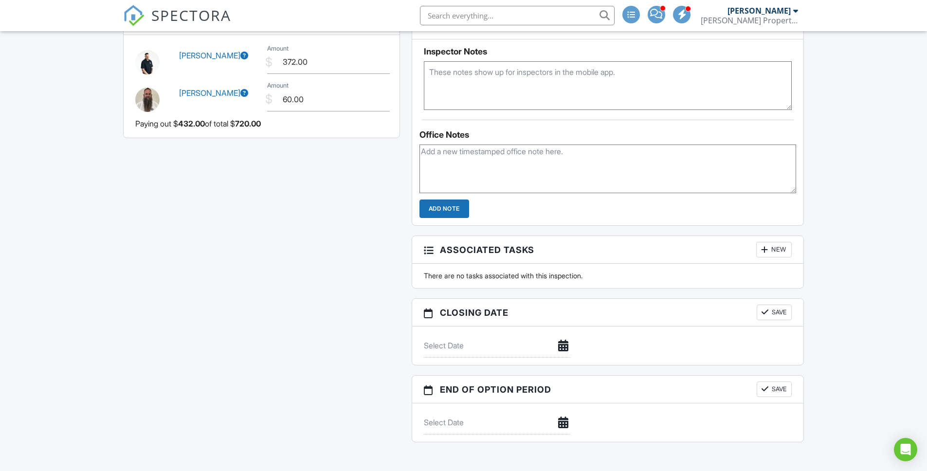
click at [497, 148] on textarea at bounding box center [608, 169] width 377 height 49
type textarea "Depostied 8/21"
click at [434, 206] on input "Add Note" at bounding box center [445, 209] width 50 height 18
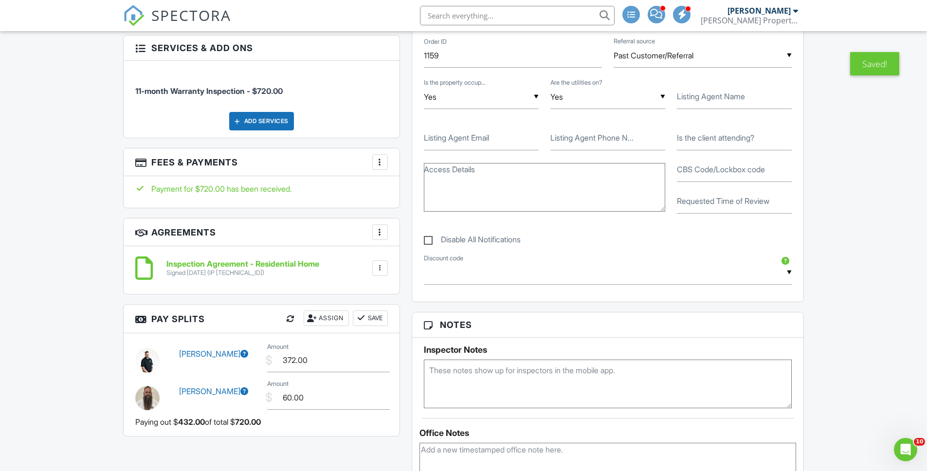
scroll to position [531, 0]
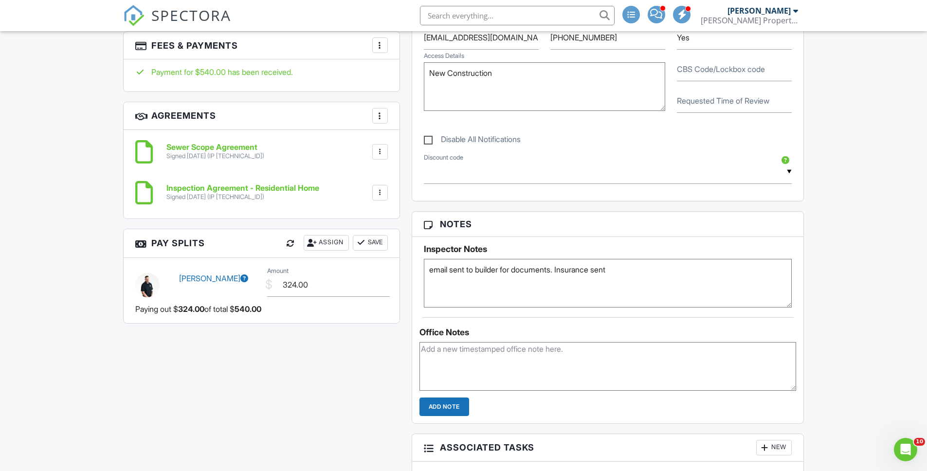
scroll to position [856, 0]
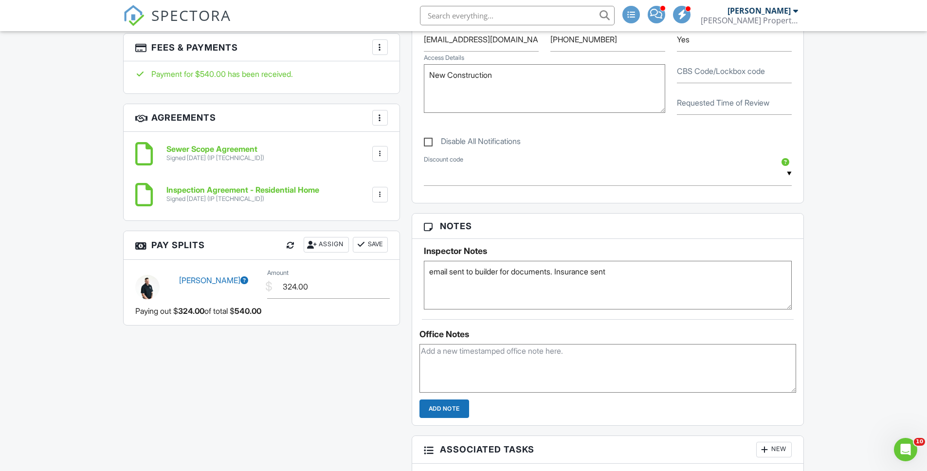
click at [498, 364] on textarea at bounding box center [608, 368] width 377 height 49
type textarea "deposited 8/21"
click at [449, 408] on input "Add Note" at bounding box center [445, 409] width 50 height 18
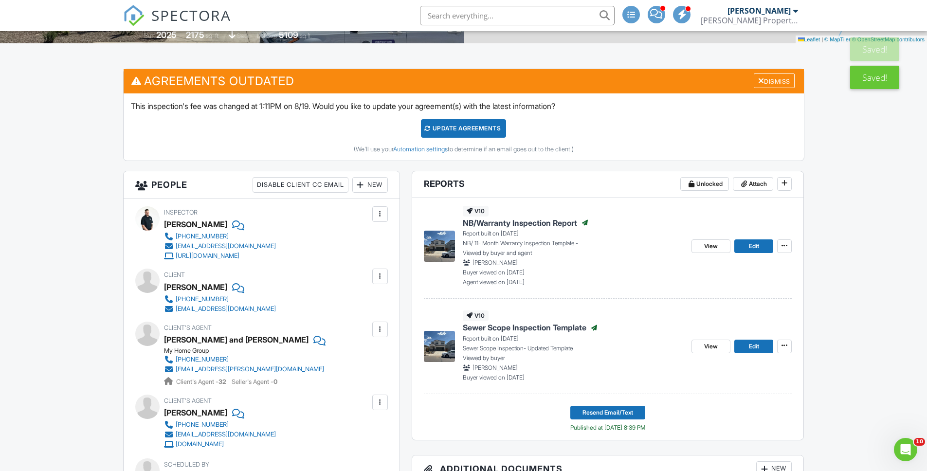
scroll to position [0, 0]
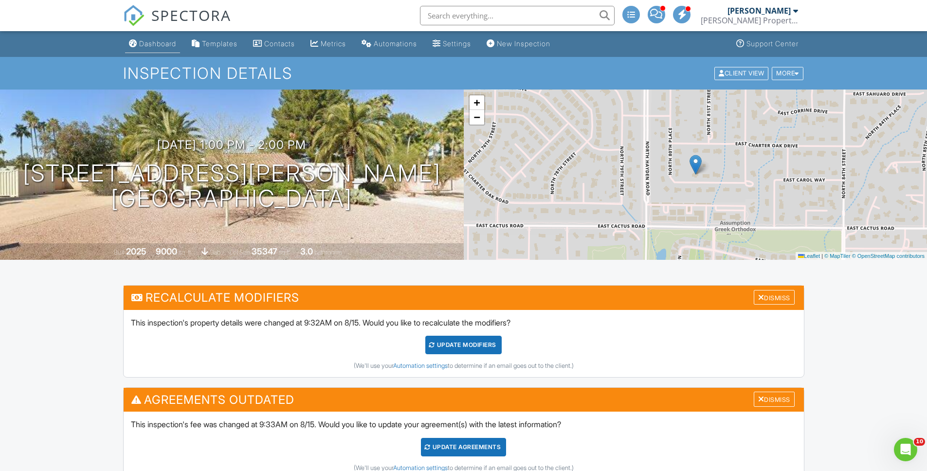
click at [165, 54] on li "Dashboard" at bounding box center [152, 44] width 59 height 26
click at [167, 49] on link "Dashboard" at bounding box center [152, 44] width 55 height 18
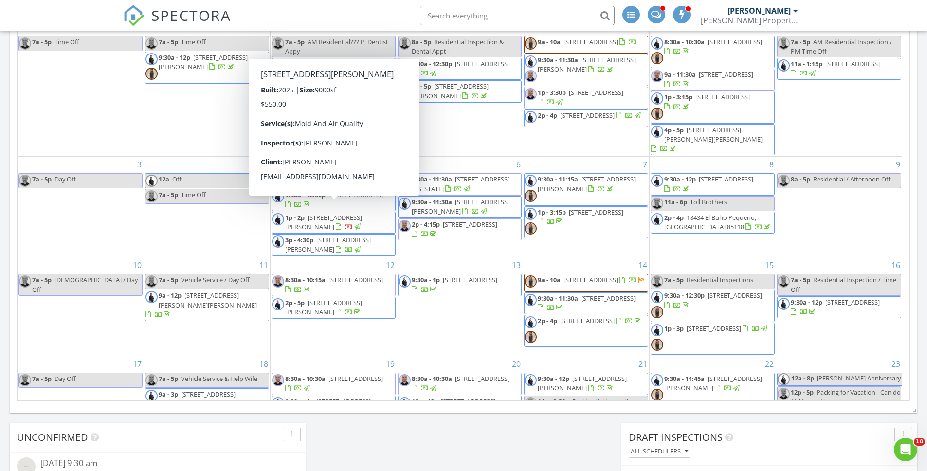
click at [350, 213] on span "1p - 2p [STREET_ADDRESS][PERSON_NAME]" at bounding box center [333, 222] width 123 height 19
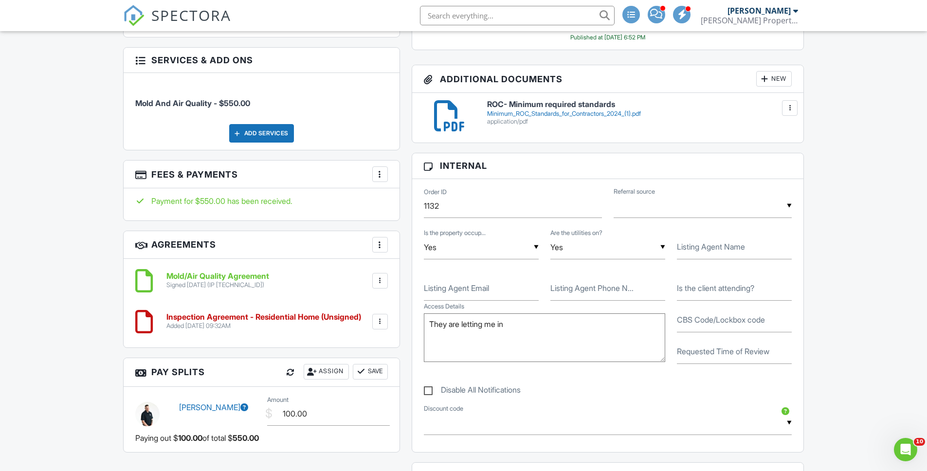
scroll to position [662, 0]
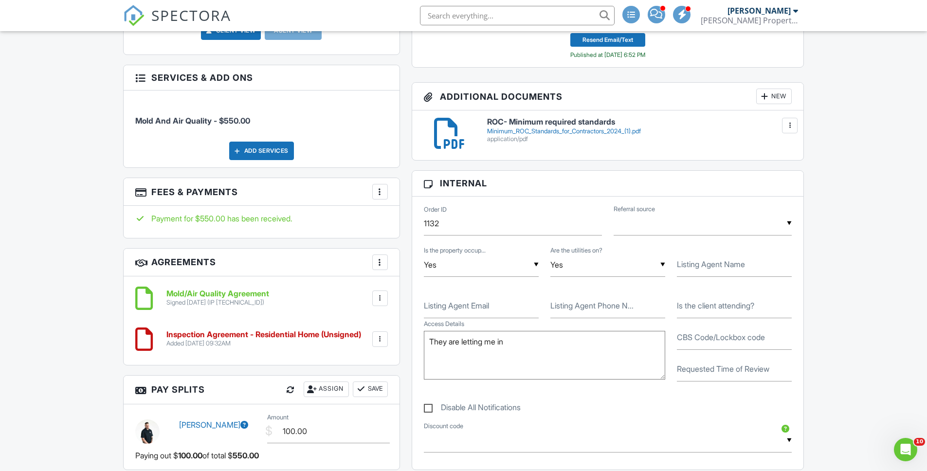
click at [373, 189] on div "More" at bounding box center [380, 192] width 16 height 16
click at [403, 269] on li "View Invoice" at bounding box center [429, 270] width 102 height 24
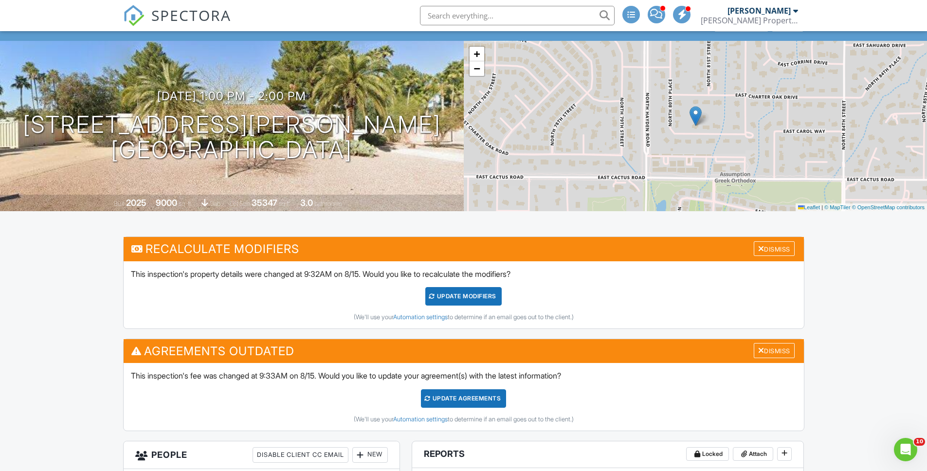
scroll to position [0, 0]
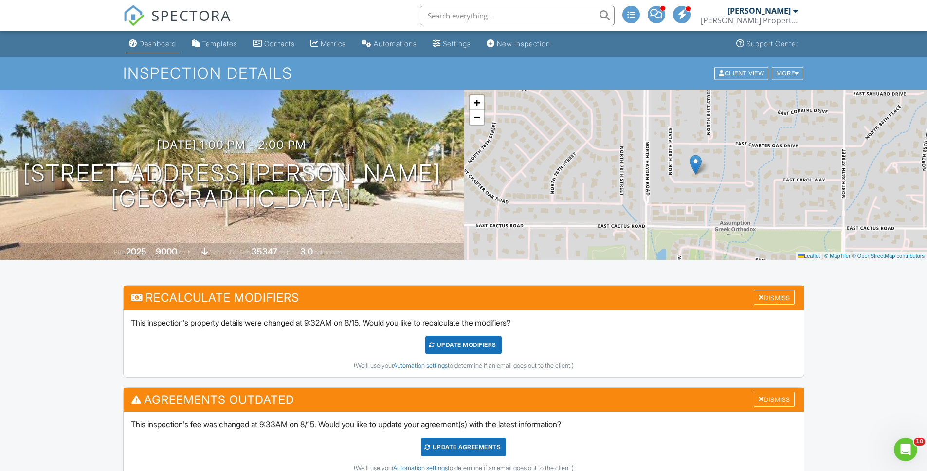
click at [148, 50] on link "Dashboard" at bounding box center [152, 44] width 55 height 18
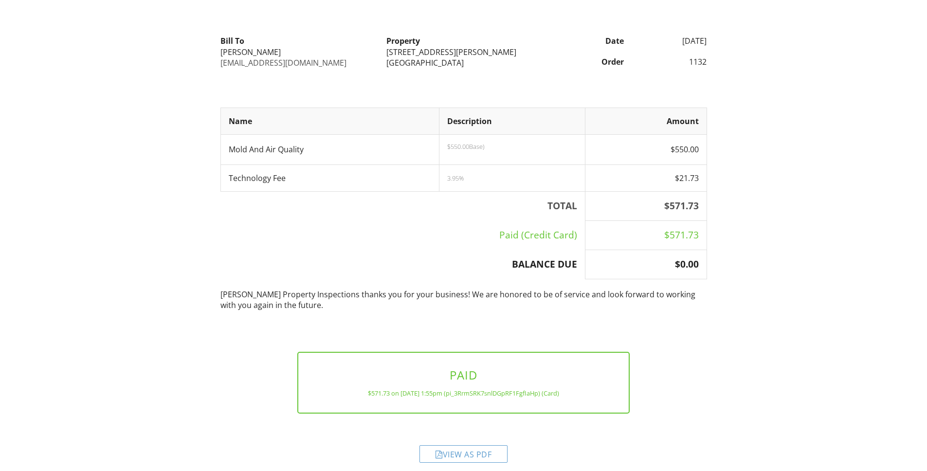
scroll to position [100, 0]
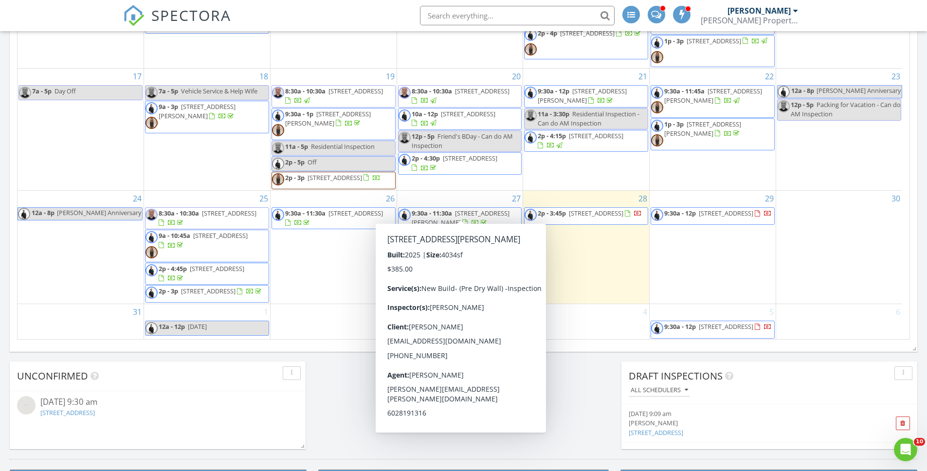
scroll to position [743, 0]
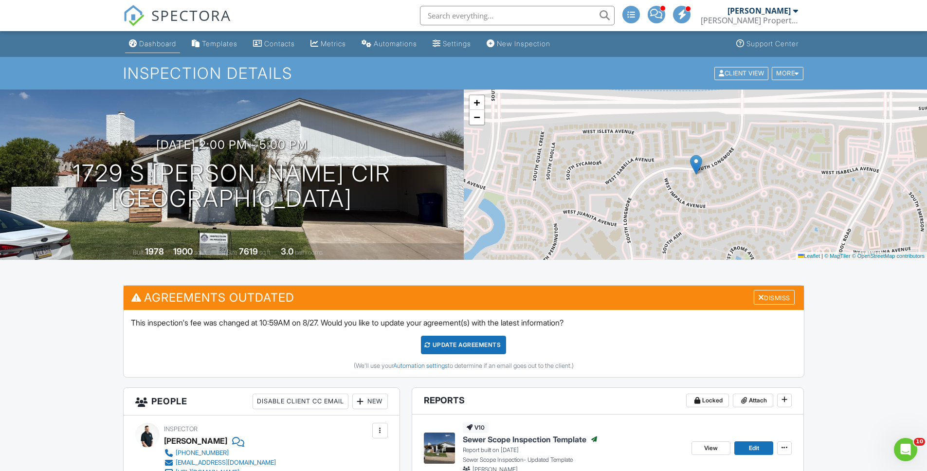
click at [148, 48] on link "Dashboard" at bounding box center [152, 44] width 55 height 18
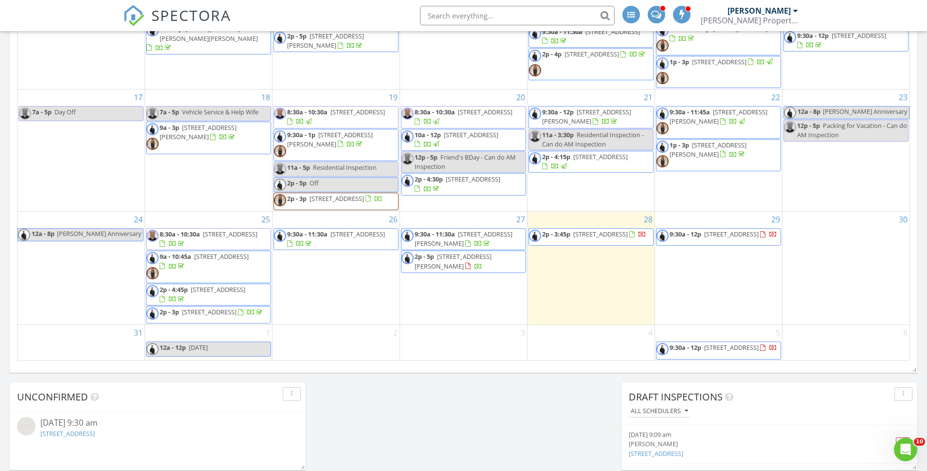
scroll to position [237, 0]
